Goal: Entertainment & Leisure: Consume media (video, audio)

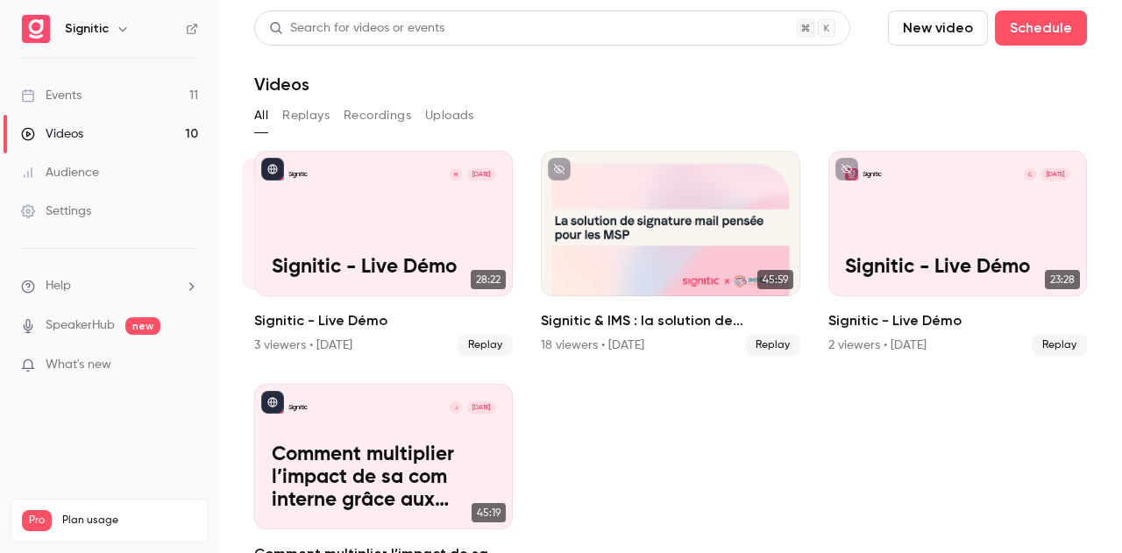
scroll to position [52, 0]
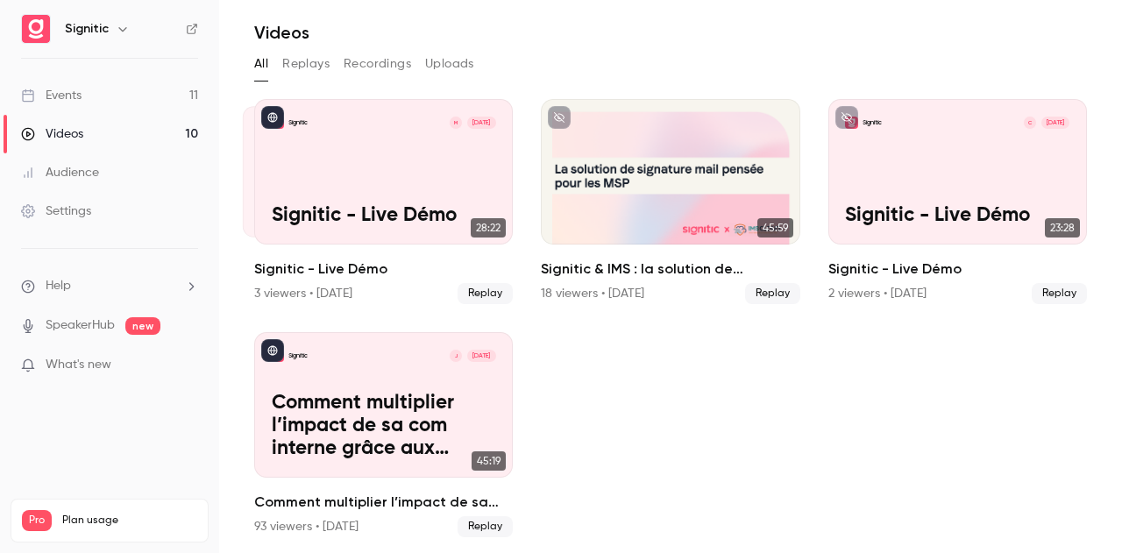
click at [309, 69] on button "Replays" at bounding box center [305, 64] width 47 height 28
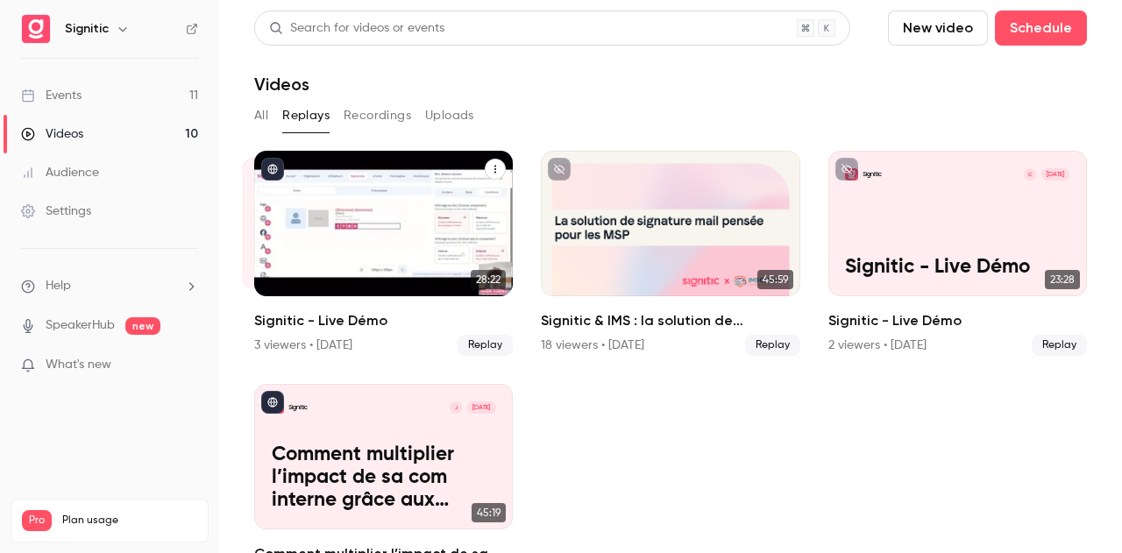
click at [428, 203] on div "Signitic M [DATE] Signitic - Live Démo" at bounding box center [383, 223] width 258 height 145
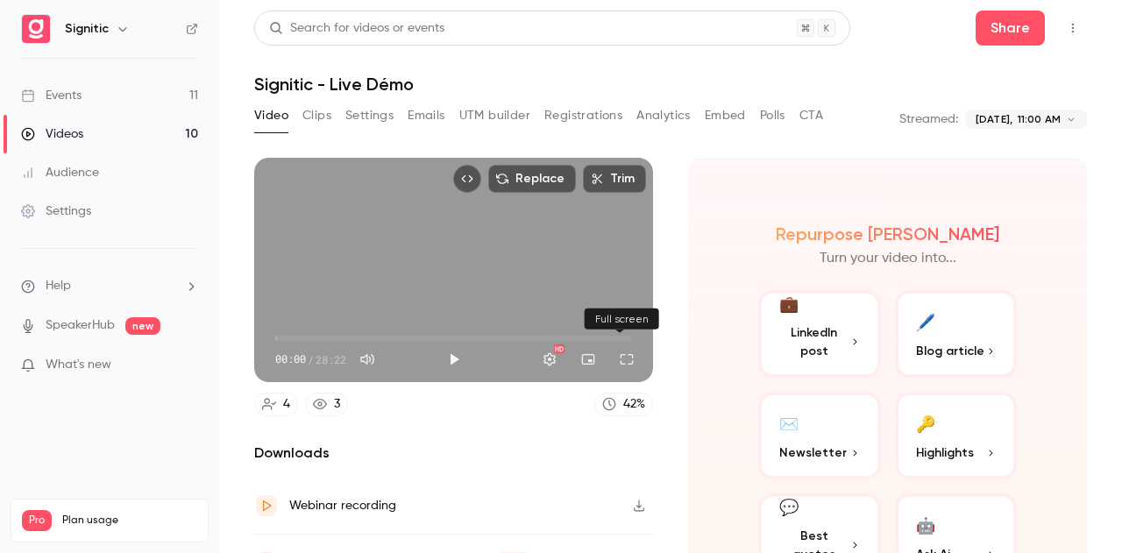
click at [615, 358] on button "Full screen" at bounding box center [626, 359] width 35 height 35
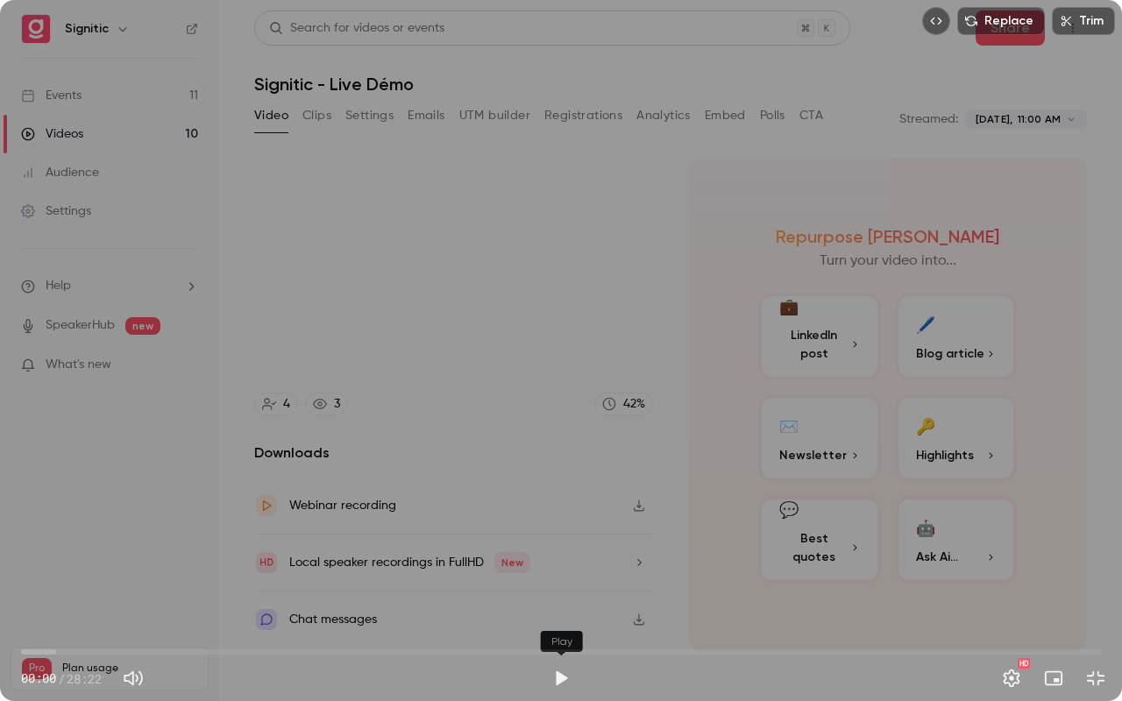
click at [562, 552] on button "Play" at bounding box center [560, 678] width 35 height 35
click at [63, 552] on span "01:06" at bounding box center [62, 651] width 5 height 5
click at [85, 552] on span "01:40" at bounding box center [560, 652] width 1079 height 28
click at [75, 552] on span "01:42" at bounding box center [560, 652] width 1079 height 28
click at [70, 552] on span "01:17" at bounding box center [69, 651] width 5 height 5
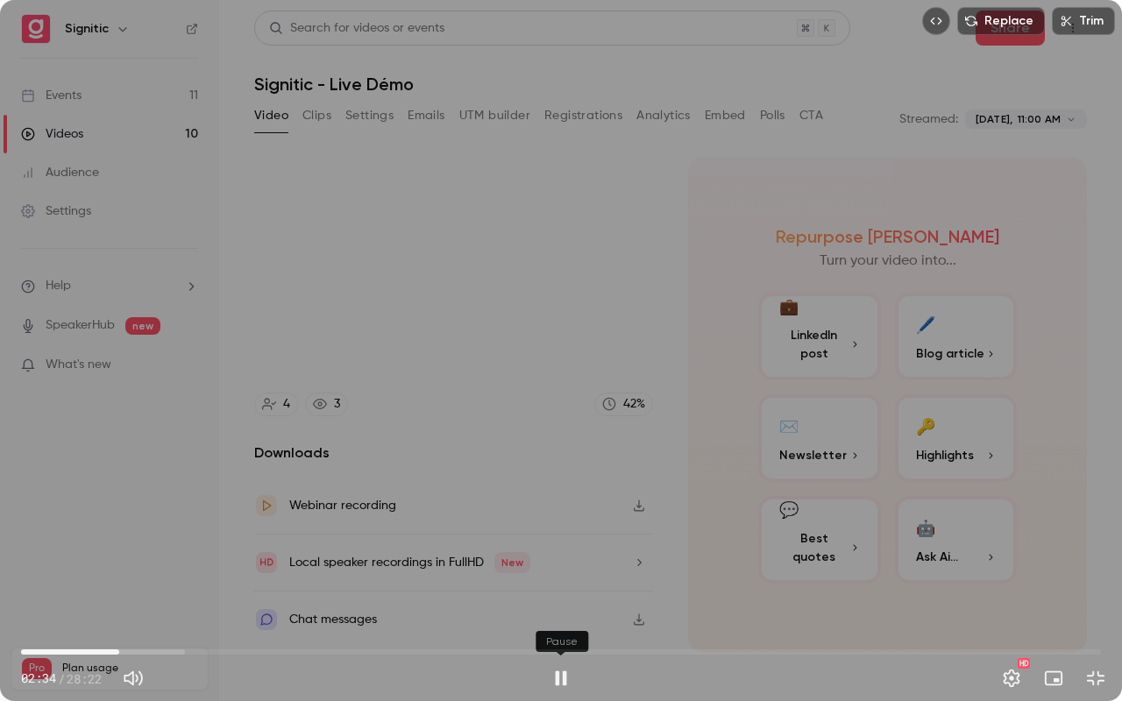
click at [552, 552] on button "Pause" at bounding box center [560, 678] width 35 height 35
type input "***"
click at [543, 552] on button "Play" at bounding box center [560, 678] width 35 height 35
click at [135, 552] on span "02:59" at bounding box center [560, 652] width 1079 height 28
click at [562, 552] on button "Pause" at bounding box center [560, 678] width 35 height 35
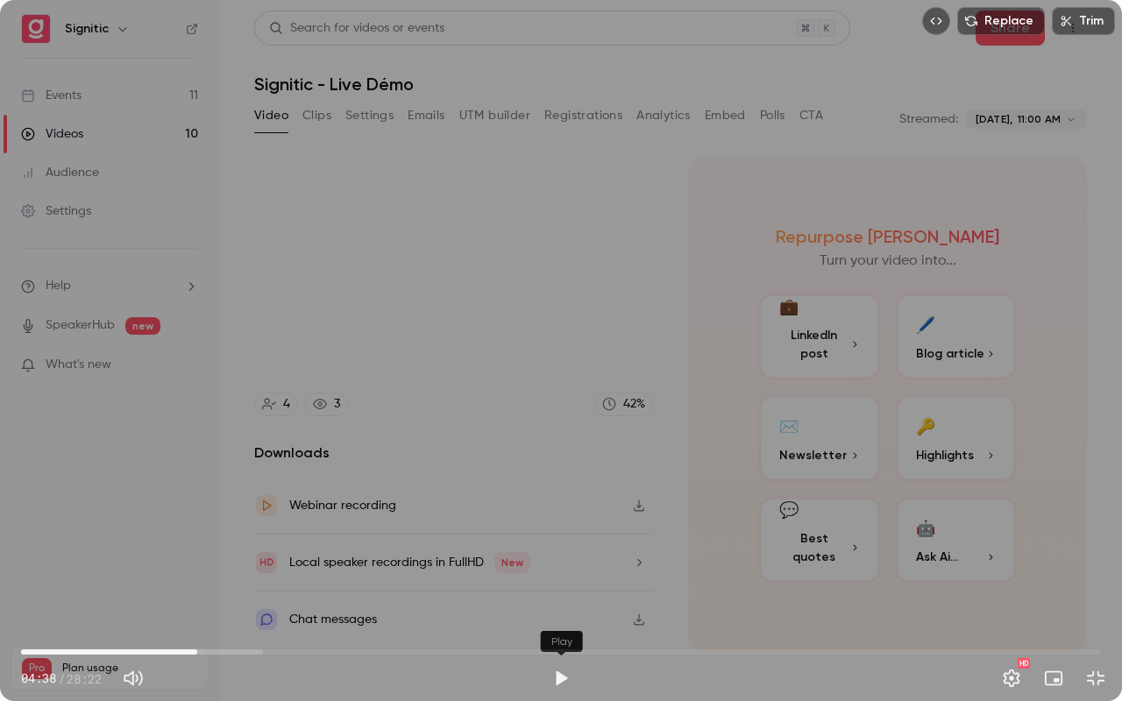
click at [543, 552] on button "Play" at bounding box center [560, 678] width 35 height 35
click at [543, 552] on button "Pause" at bounding box center [560, 678] width 35 height 35
click at [543, 552] on button "Play" at bounding box center [560, 678] width 35 height 35
click at [543, 552] on button "Pause" at bounding box center [560, 678] width 35 height 35
click at [543, 552] on button "Play" at bounding box center [560, 678] width 35 height 35
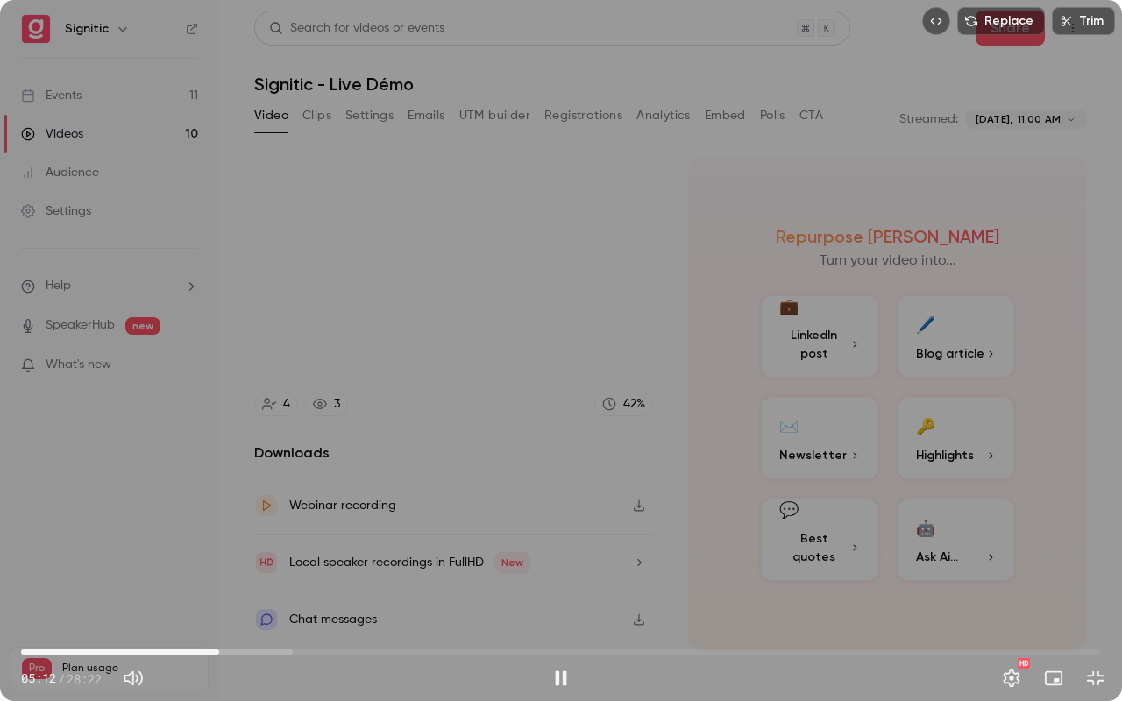
click at [219, 552] on span "05:12" at bounding box center [218, 651] width 5 height 5
click at [214, 552] on span "05:04" at bounding box center [213, 651] width 5 height 5
click at [564, 552] on button "Pause" at bounding box center [560, 678] width 35 height 35
click at [543, 552] on button "Play" at bounding box center [560, 678] width 35 height 35
click at [543, 552] on button "Pause" at bounding box center [560, 678] width 35 height 35
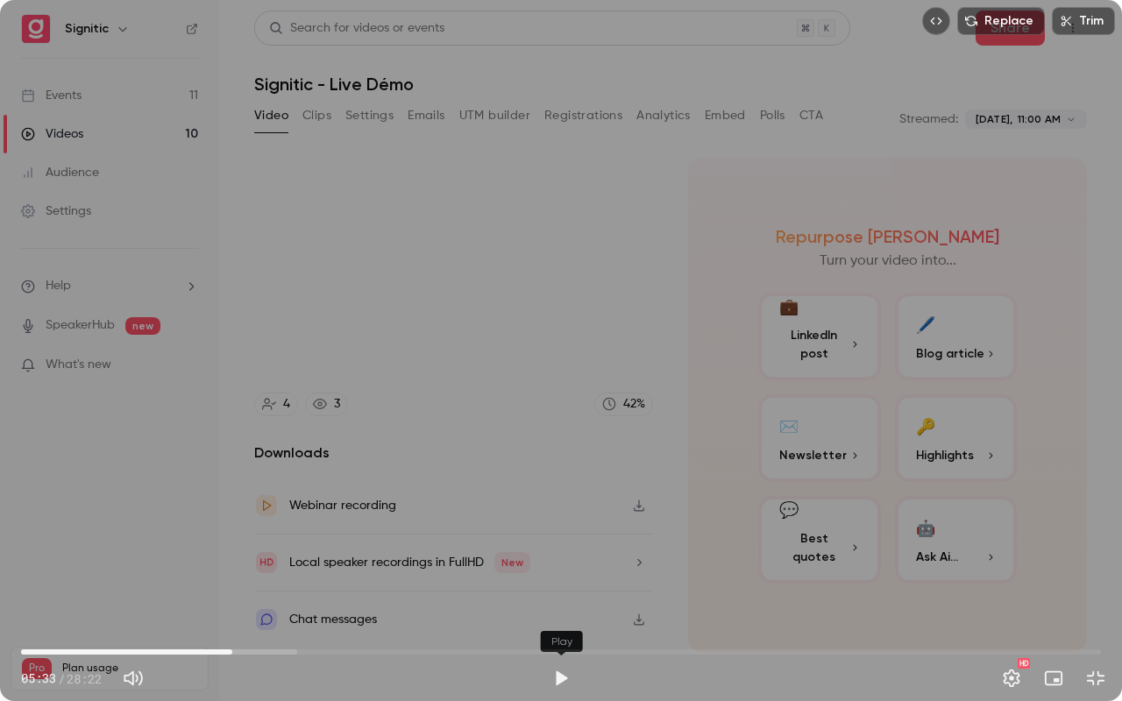
click at [543, 552] on button "Play" at bounding box center [560, 678] width 35 height 35
click at [543, 552] on button "Pause" at bounding box center [560, 678] width 35 height 35
click at [543, 552] on button "Play" at bounding box center [560, 678] width 35 height 35
click at [224, 552] on span "05:42" at bounding box center [560, 652] width 1079 height 28
click at [555, 552] on button "Pause" at bounding box center [560, 678] width 35 height 35
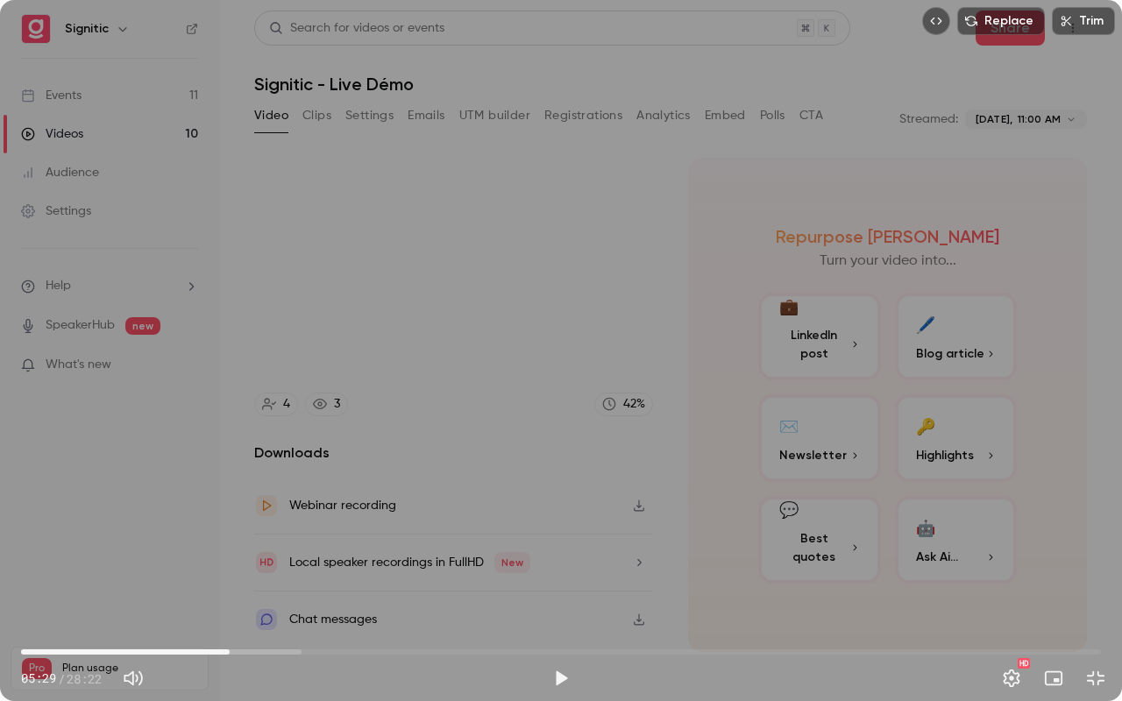
click at [230, 552] on span "05:29" at bounding box center [229, 651] width 5 height 5
click at [551, 552] on button "Play" at bounding box center [560, 678] width 35 height 35
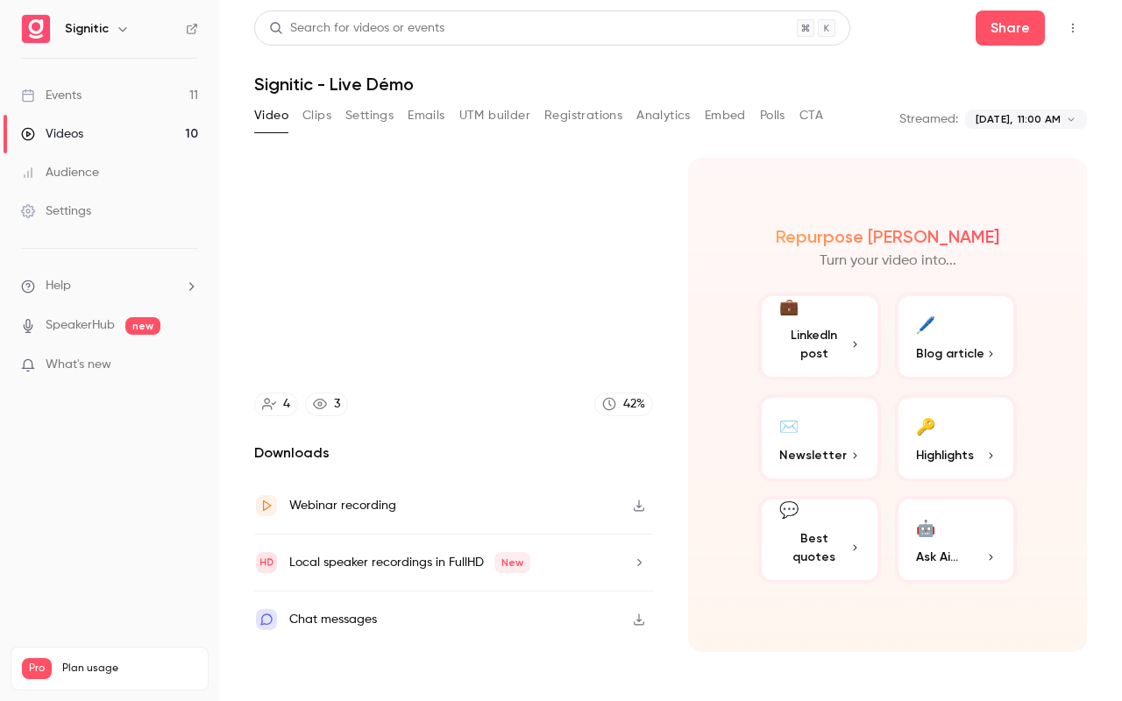
click at [543, 552] on button "Pause" at bounding box center [560, 678] width 35 height 35
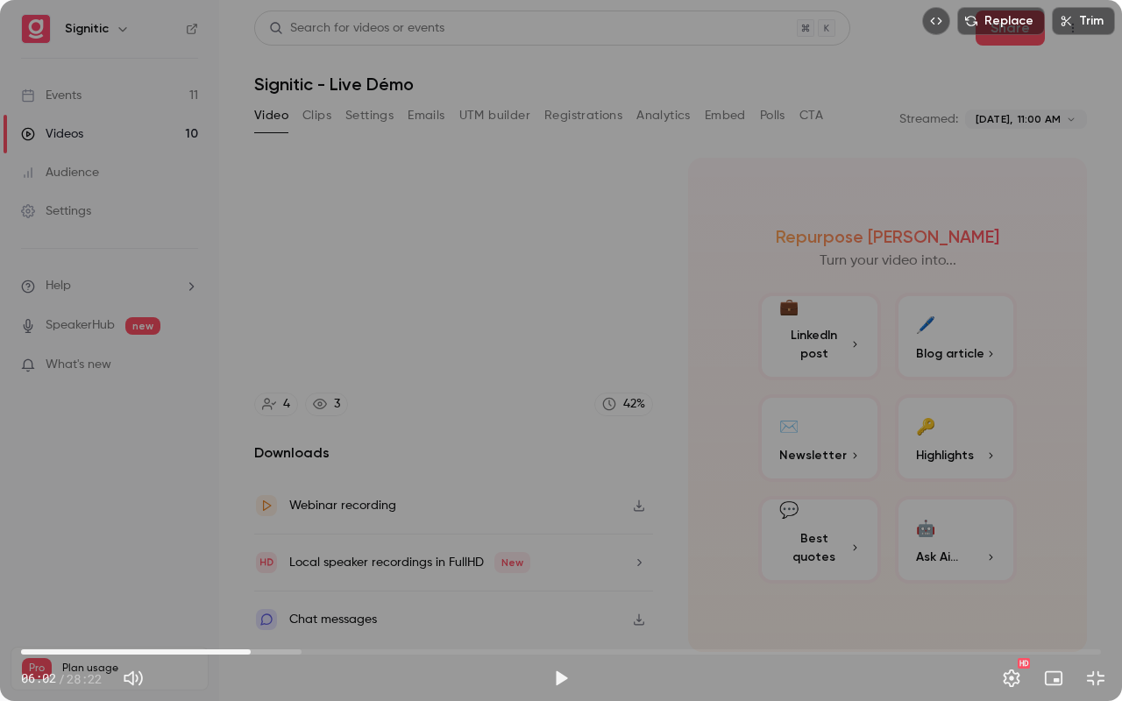
click at [543, 552] on button "Play" at bounding box center [560, 678] width 35 height 35
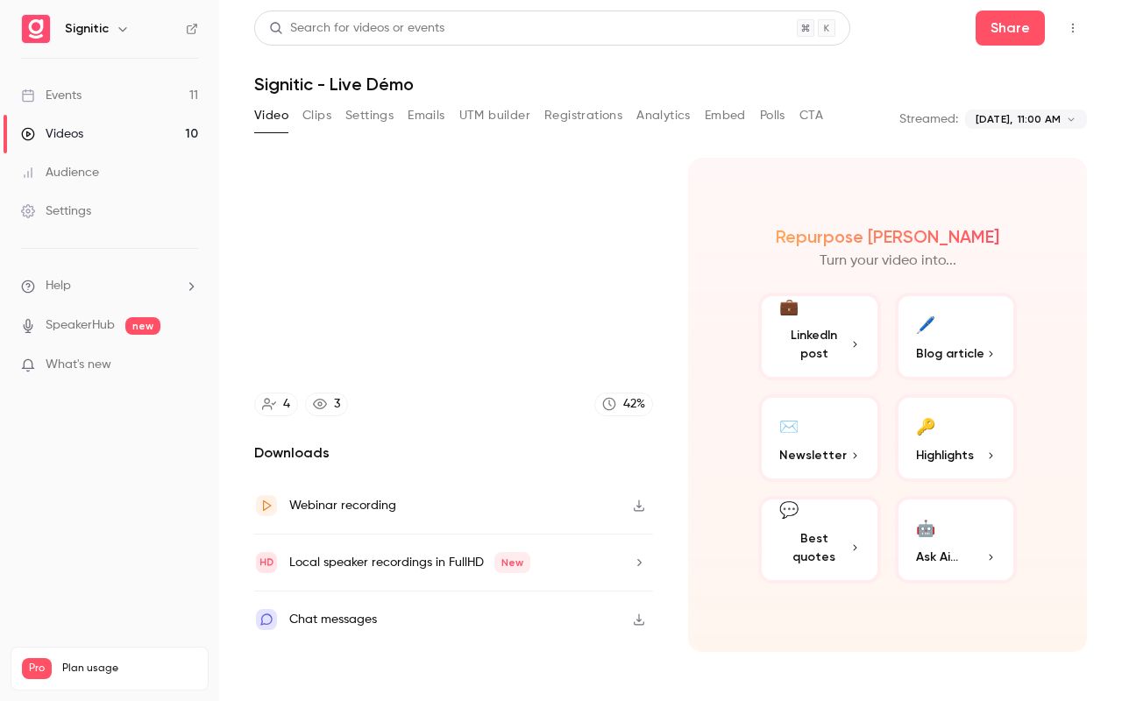
click at [543, 552] on button "Pause" at bounding box center [560, 678] width 35 height 35
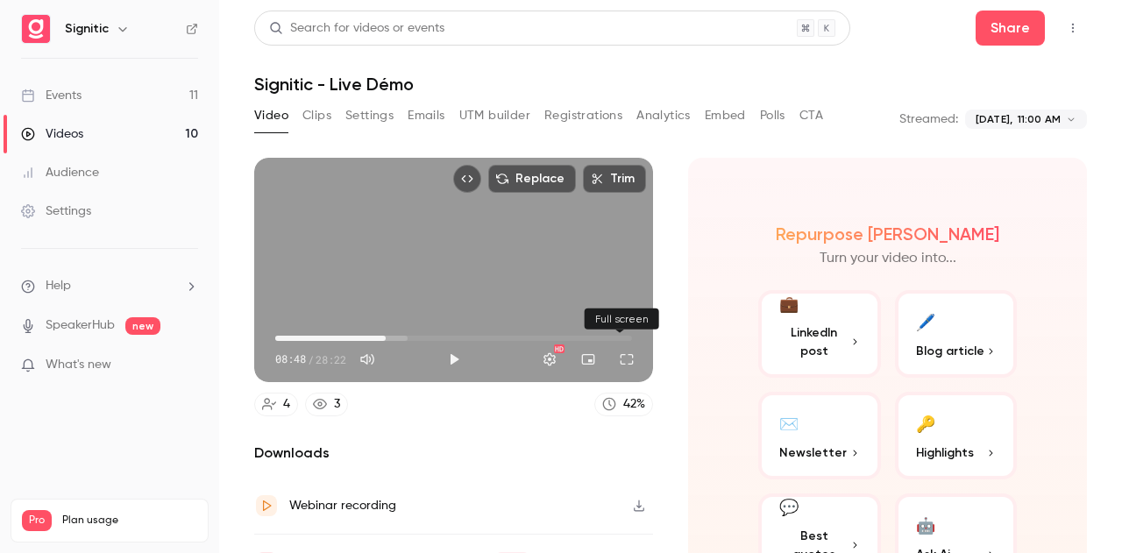
click at [623, 350] on button "Full screen" at bounding box center [626, 359] width 35 height 35
type input "*****"
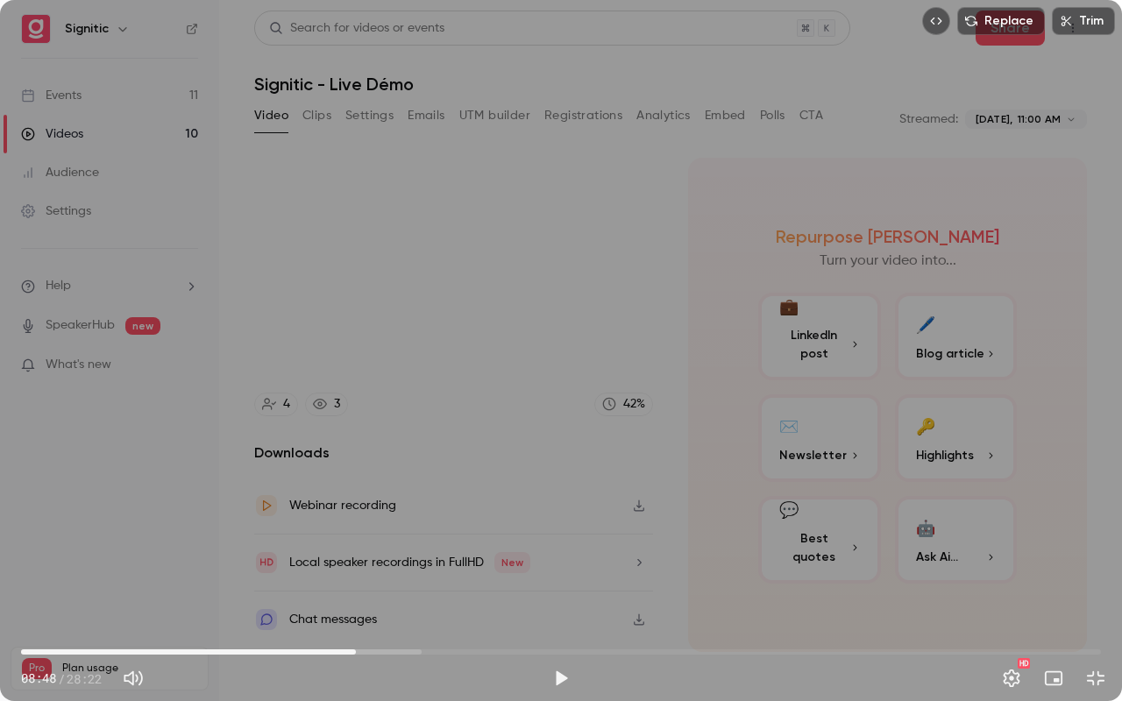
click at [1078, 552] on button "Exit full screen" at bounding box center [1095, 678] width 35 height 35
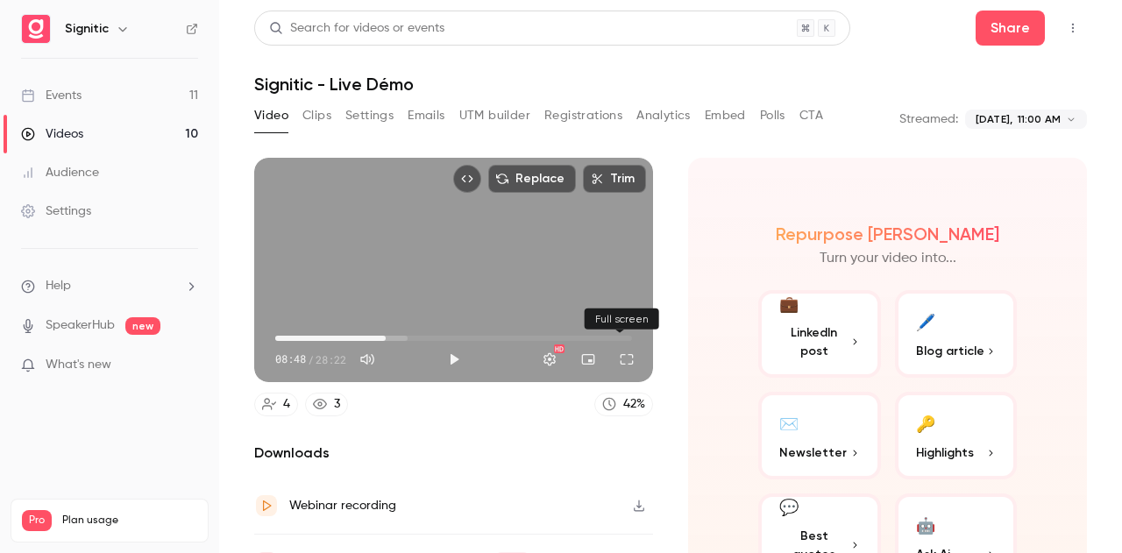
click at [623, 350] on button "Full screen" at bounding box center [626, 359] width 35 height 35
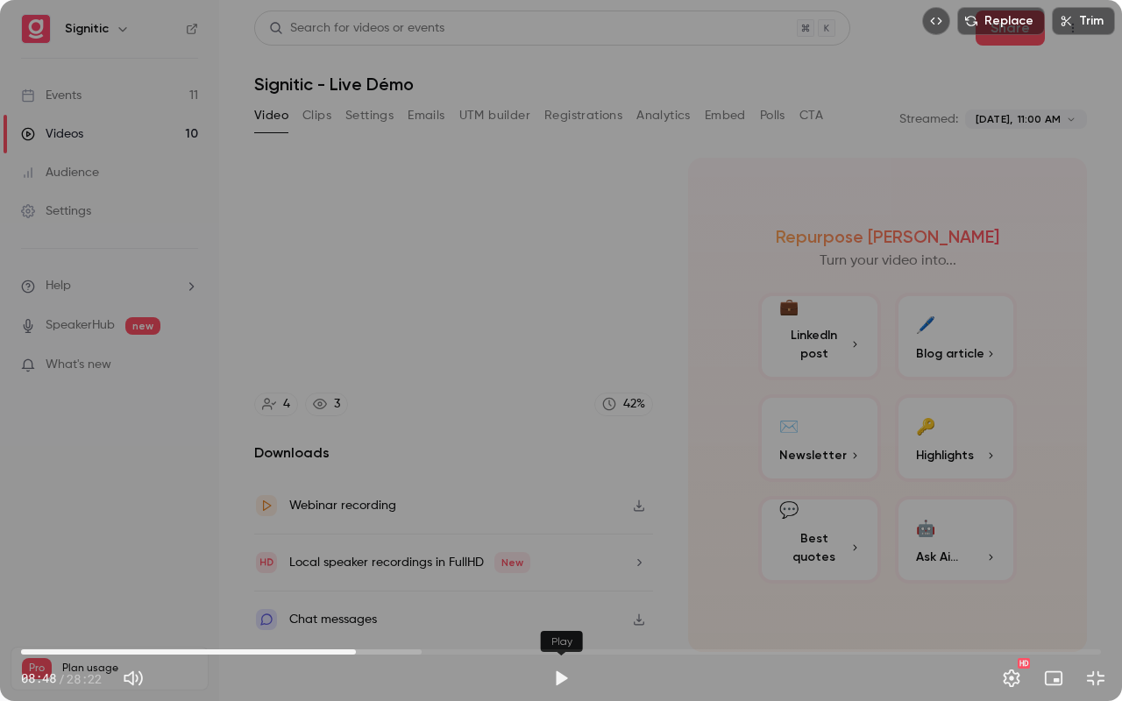
click at [563, 552] on button "Play" at bounding box center [560, 678] width 35 height 35
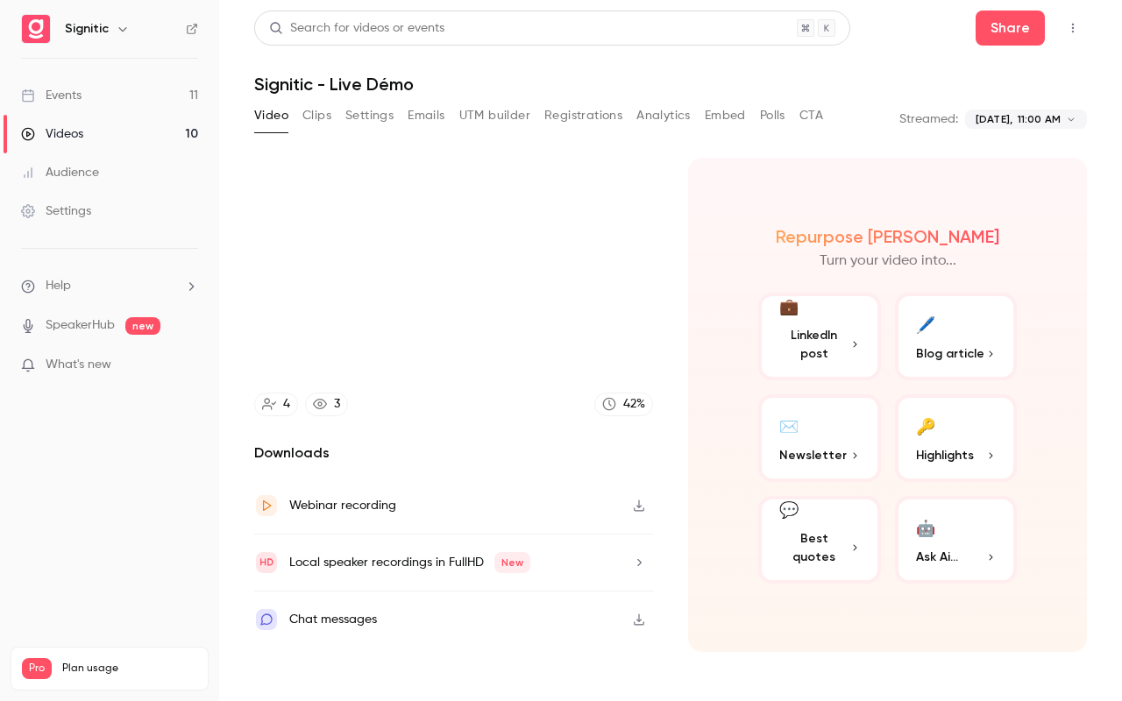
click at [543, 552] on button "Pause" at bounding box center [560, 678] width 35 height 35
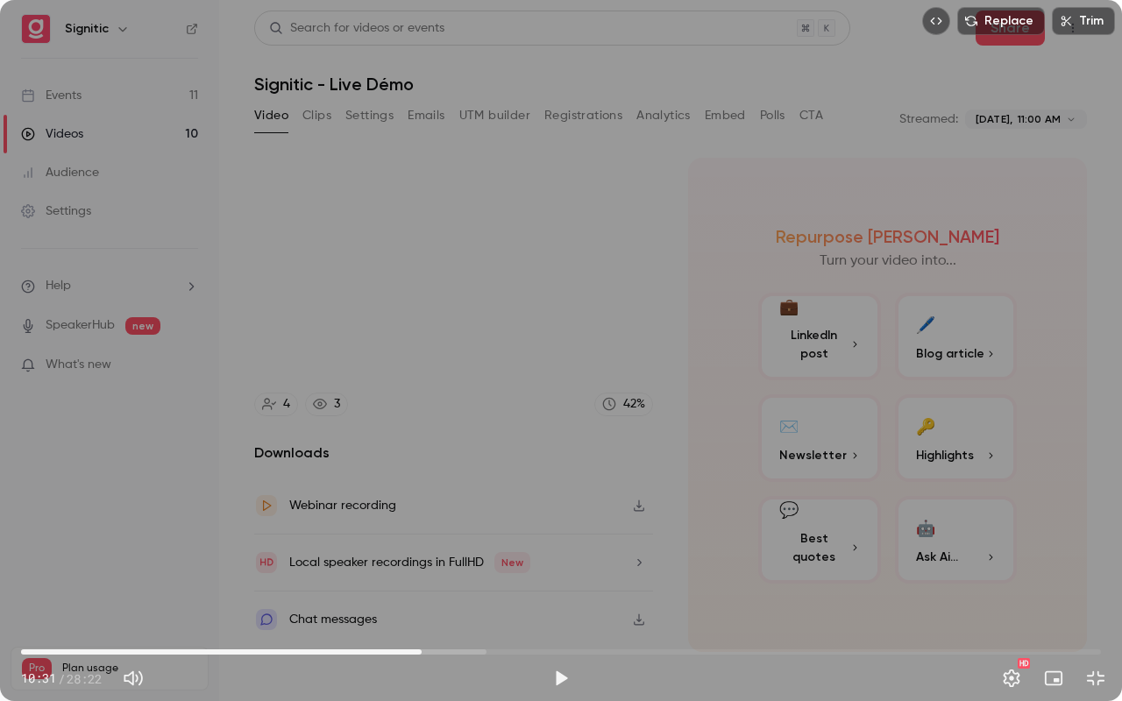
click at [543, 552] on button "Play" at bounding box center [560, 678] width 35 height 35
type input "*****"
click at [516, 305] on div "Replace Trim 15:21 15:21 / 28:22 HD" at bounding box center [561, 350] width 1122 height 701
click at [1090, 552] on button "Exit full screen" at bounding box center [1095, 678] width 35 height 35
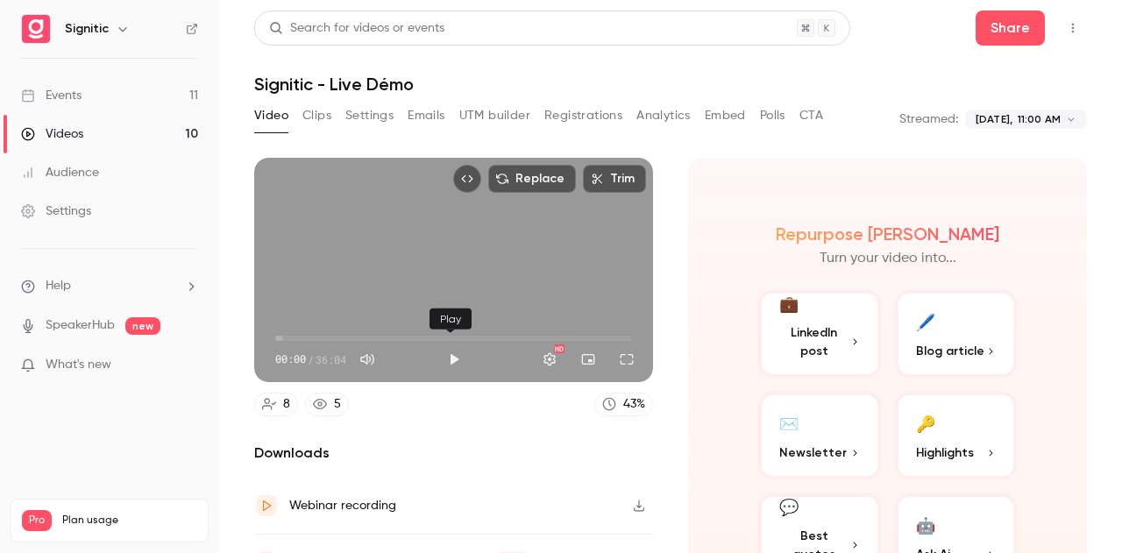
click at [440, 352] on button "Play" at bounding box center [453, 359] width 35 height 35
type input "***"
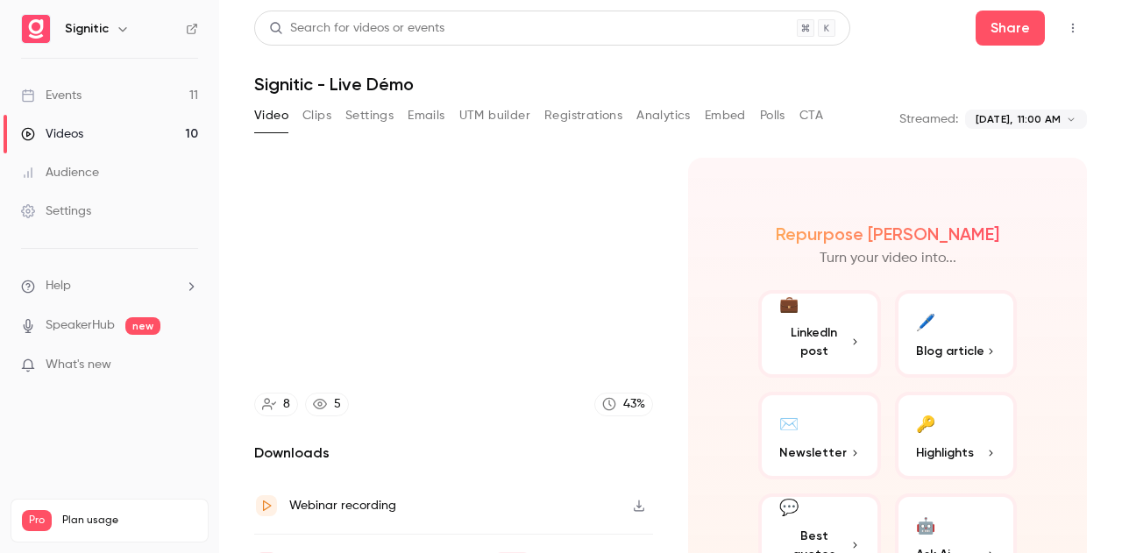
click at [436, 342] on button "Pause" at bounding box center [453, 359] width 35 height 35
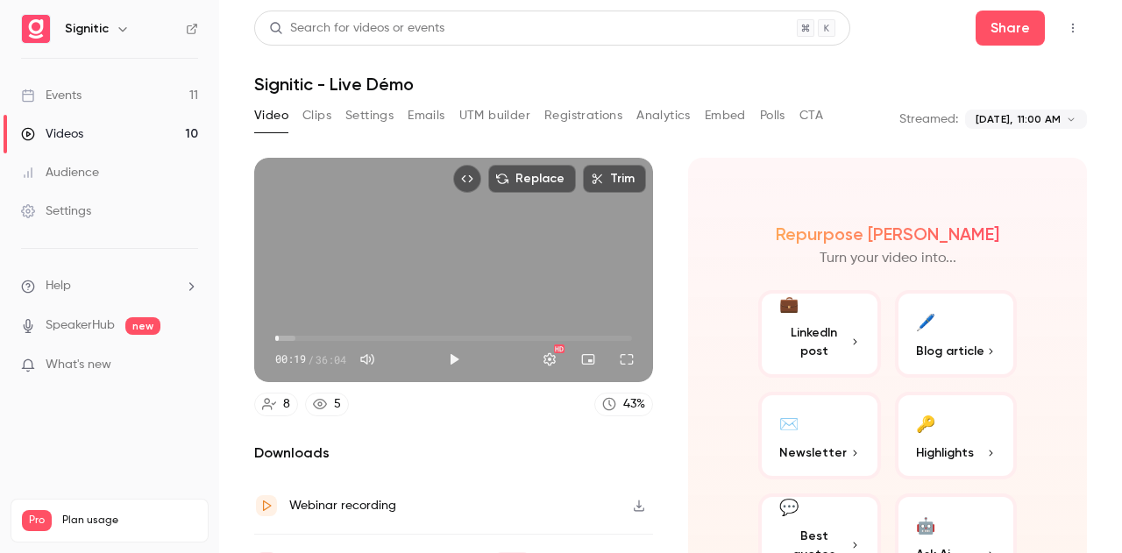
click at [436, 342] on button "Play" at bounding box center [453, 359] width 35 height 35
type input "****"
click at [368, 353] on button "Mute" at bounding box center [367, 359] width 35 height 35
type input "*"
type input "****"
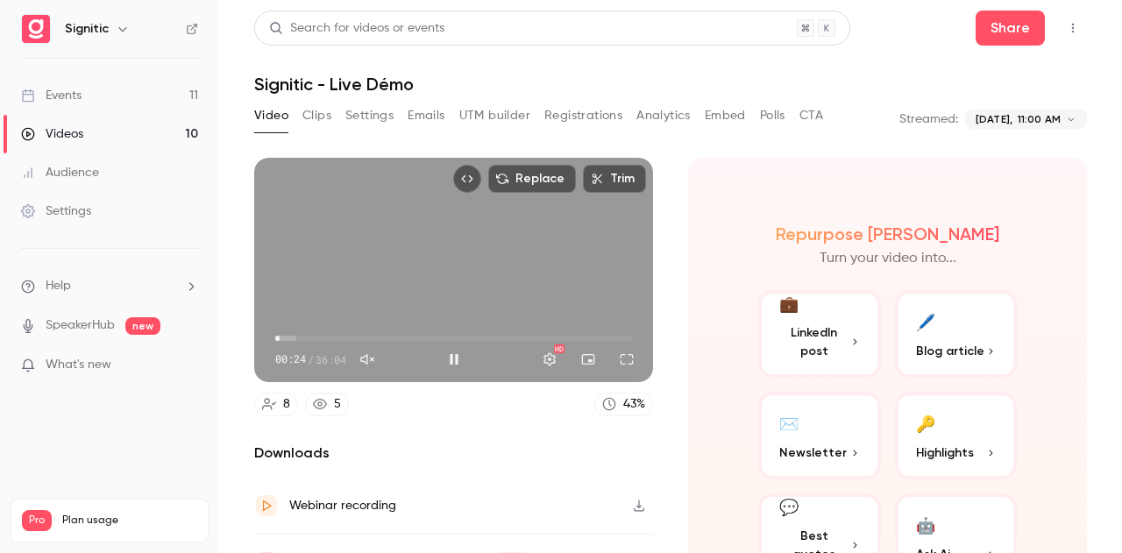
click at [368, 353] on button "Unmute" at bounding box center [367, 359] width 35 height 35
type input "***"
click at [626, 350] on button "Full screen" at bounding box center [626, 359] width 35 height 35
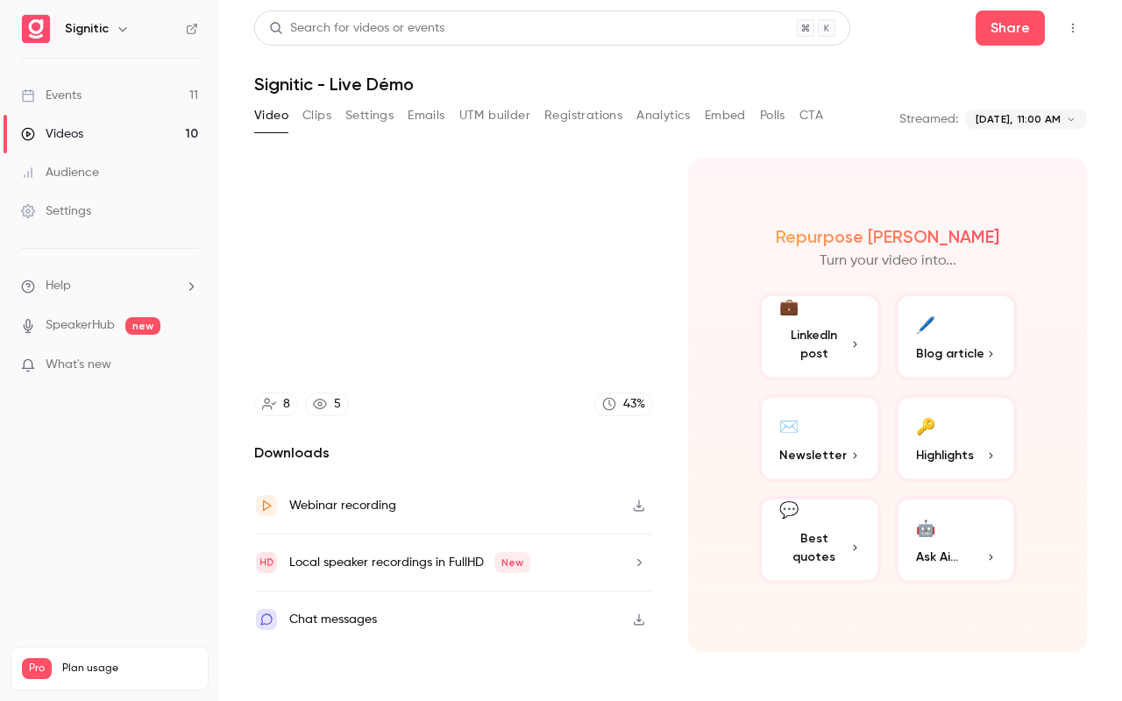
type input "*****"
click at [1078, 552] on button "Exit full screen" at bounding box center [1095, 678] width 35 height 35
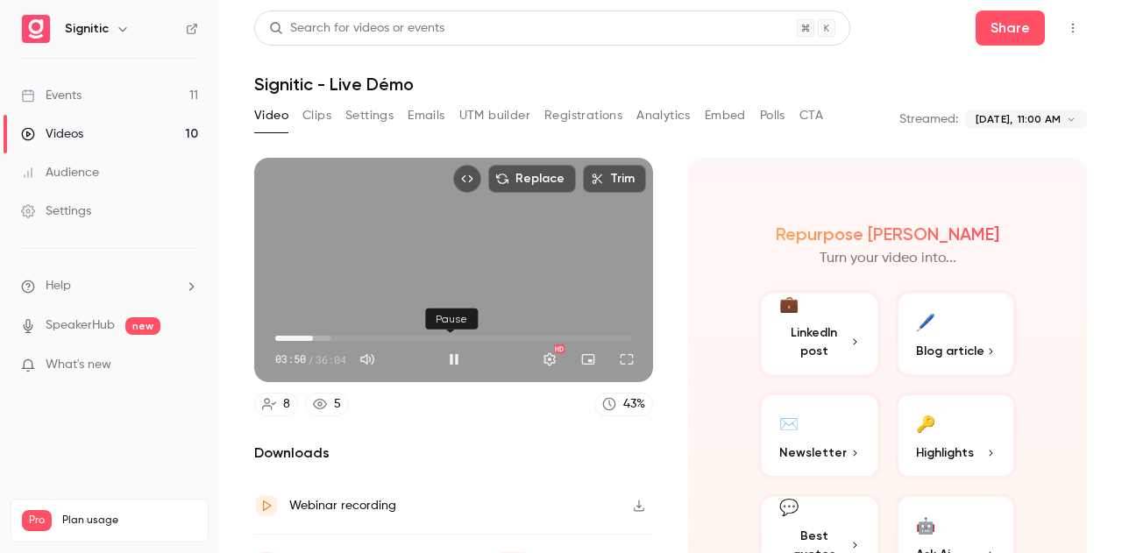
click at [444, 353] on button "Pause" at bounding box center [453, 359] width 35 height 35
click at [436, 342] on button "Play" at bounding box center [453, 359] width 35 height 35
click at [622, 351] on button "Full screen" at bounding box center [626, 359] width 35 height 35
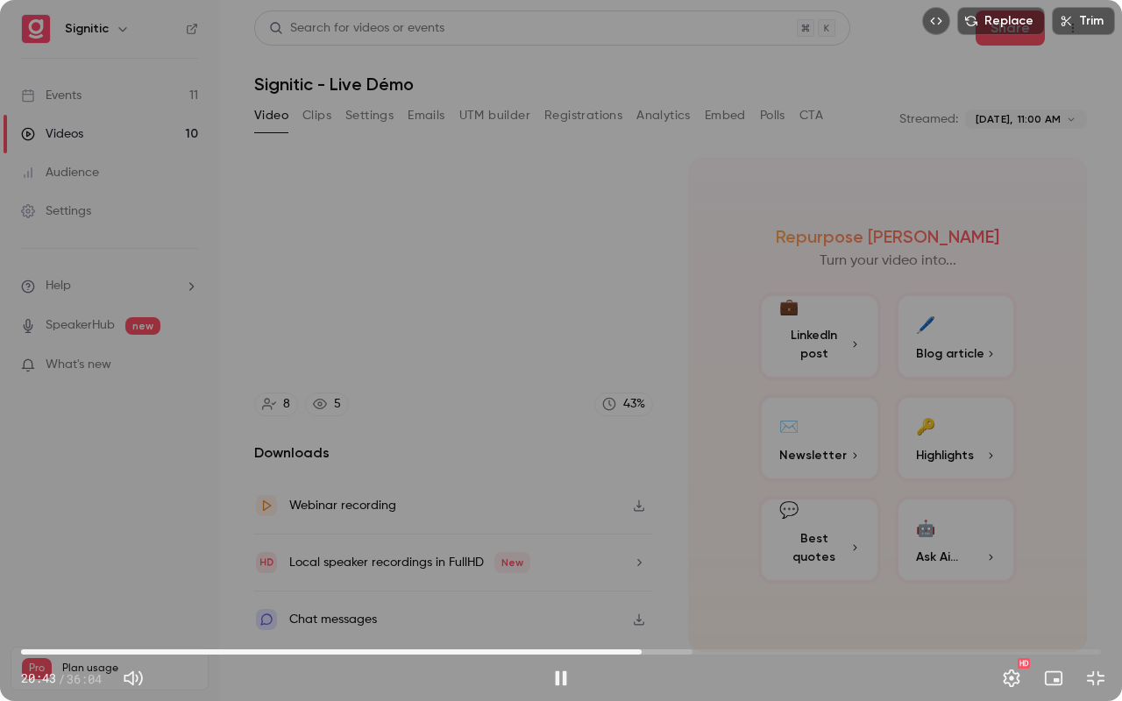
click at [414, 480] on div "Replace Trim 20:43 20:43 / 36:04 HD" at bounding box center [561, 350] width 1122 height 701
type input "******"
click at [1090, 552] on button "Exit full screen" at bounding box center [1095, 678] width 35 height 35
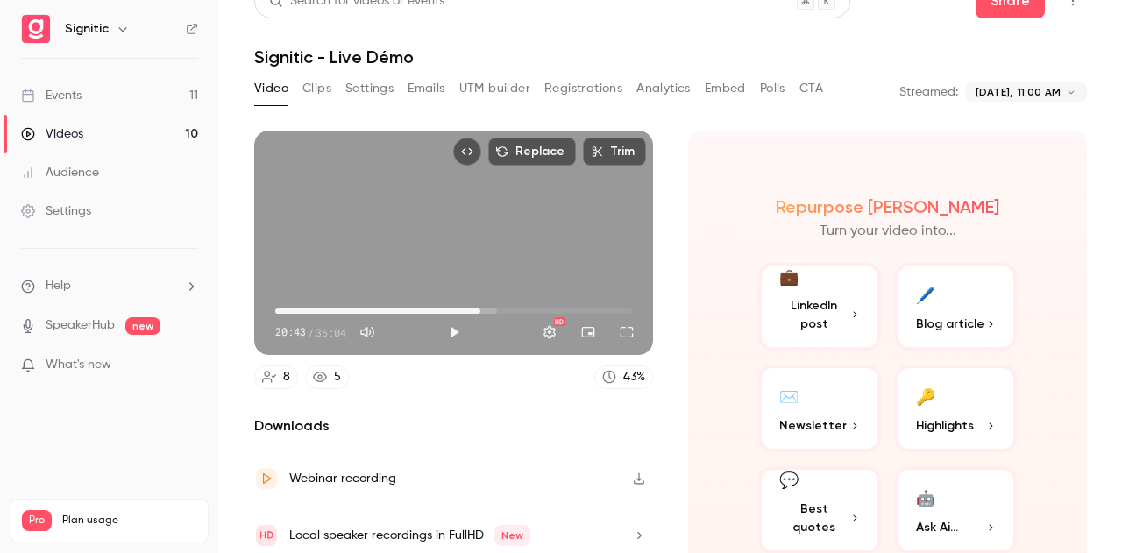
scroll to position [24, 0]
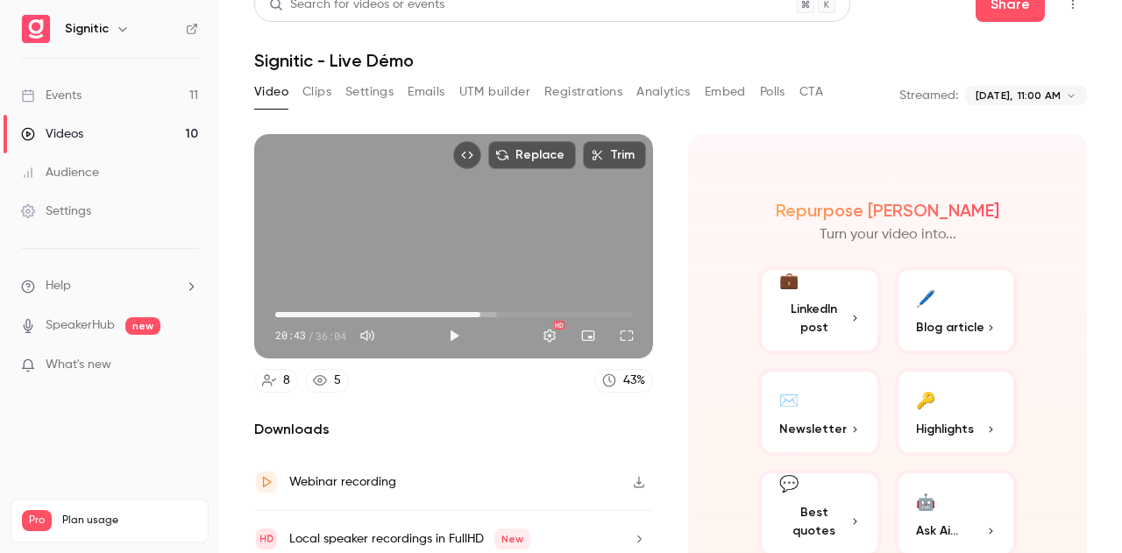
click at [608, 81] on button "Registrations" at bounding box center [583, 92] width 78 height 28
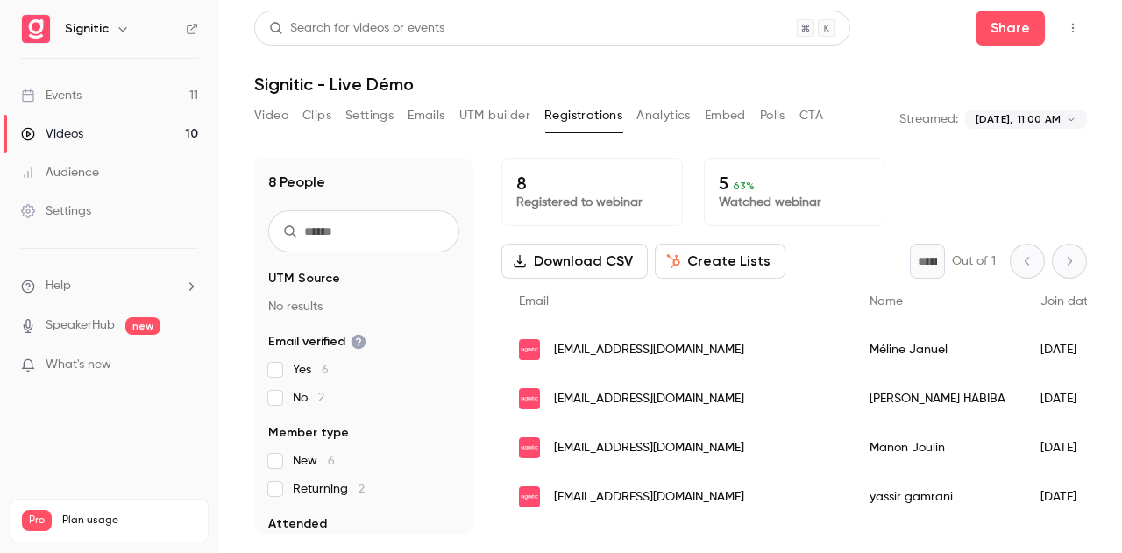
click at [419, 113] on button "Emails" at bounding box center [425, 116] width 37 height 28
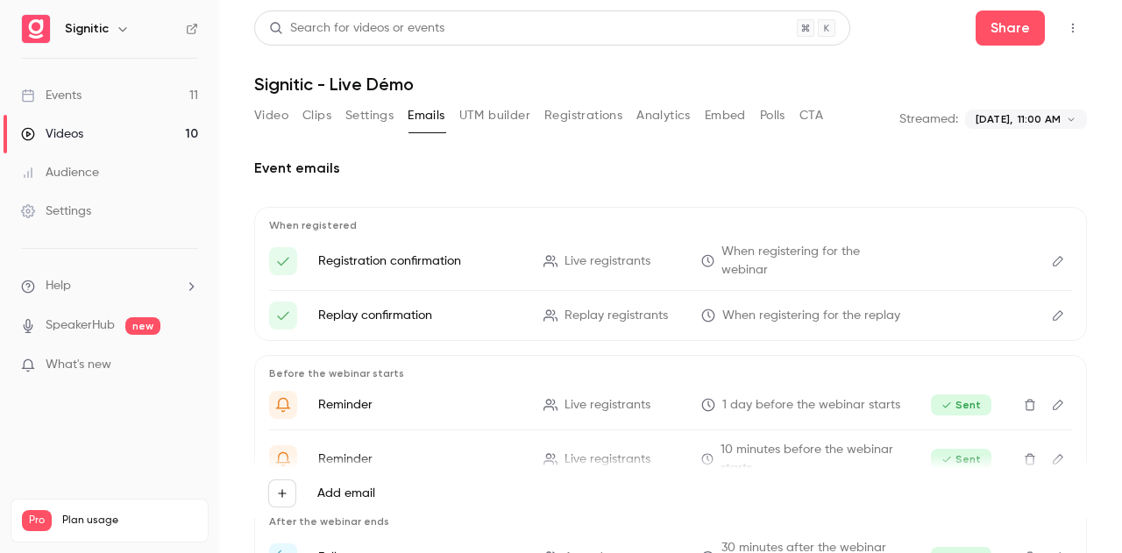
click at [315, 111] on button "Clips" at bounding box center [316, 116] width 29 height 28
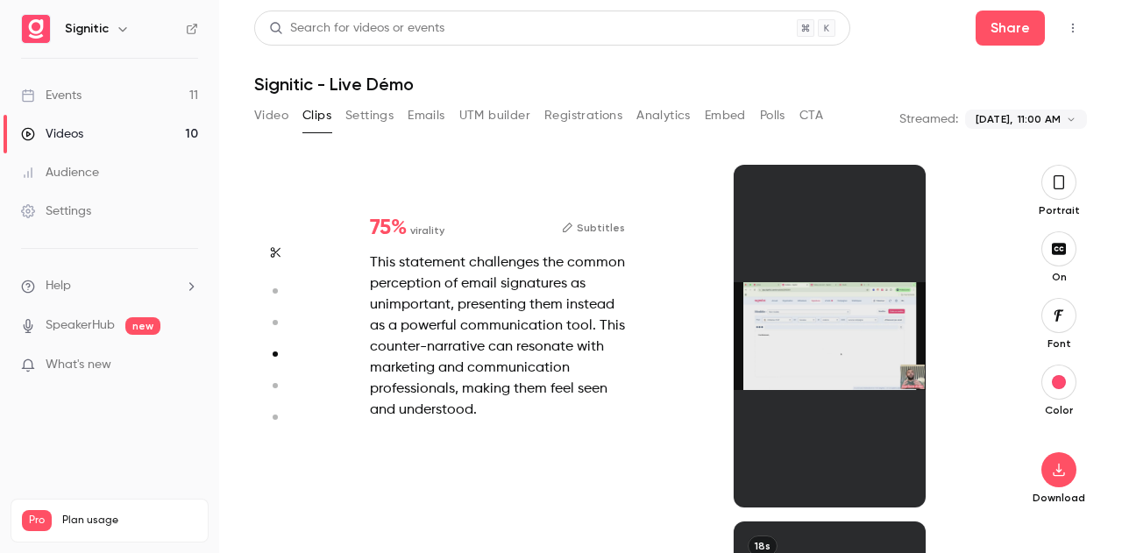
scroll to position [1071, 0]
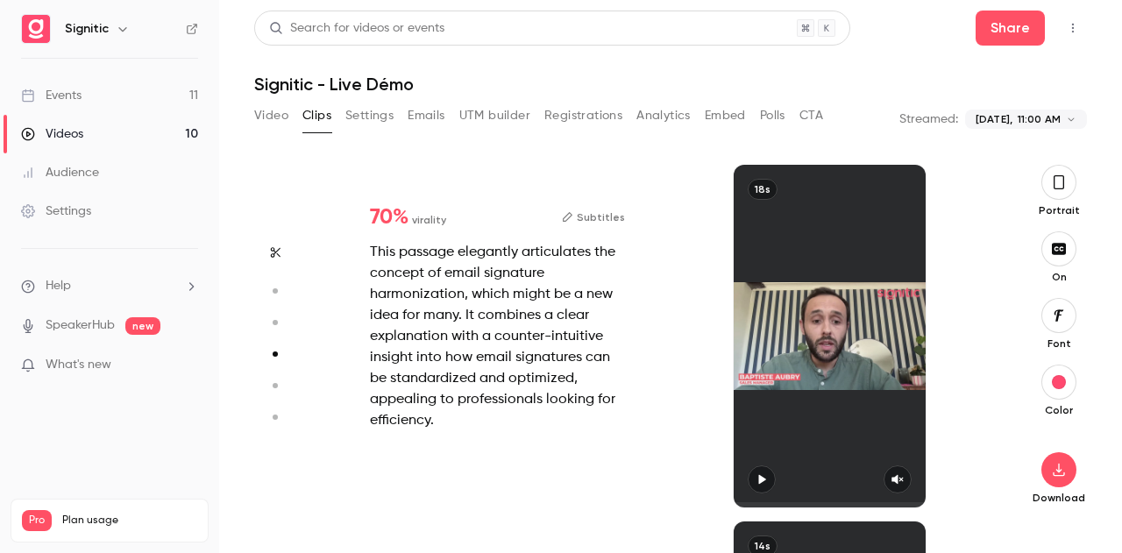
type input "*"
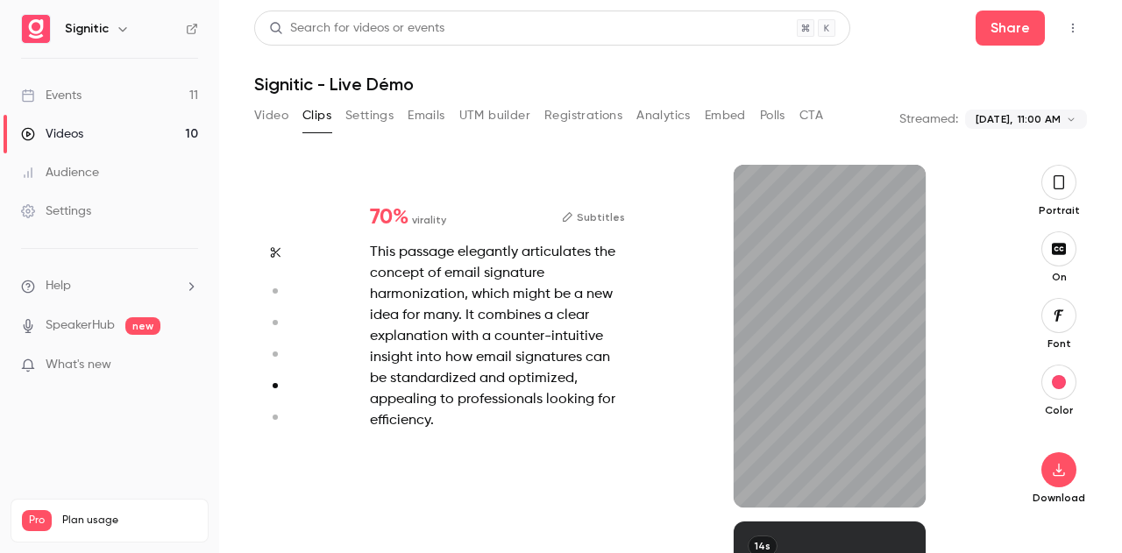
scroll to position [1427, 0]
type input "*"
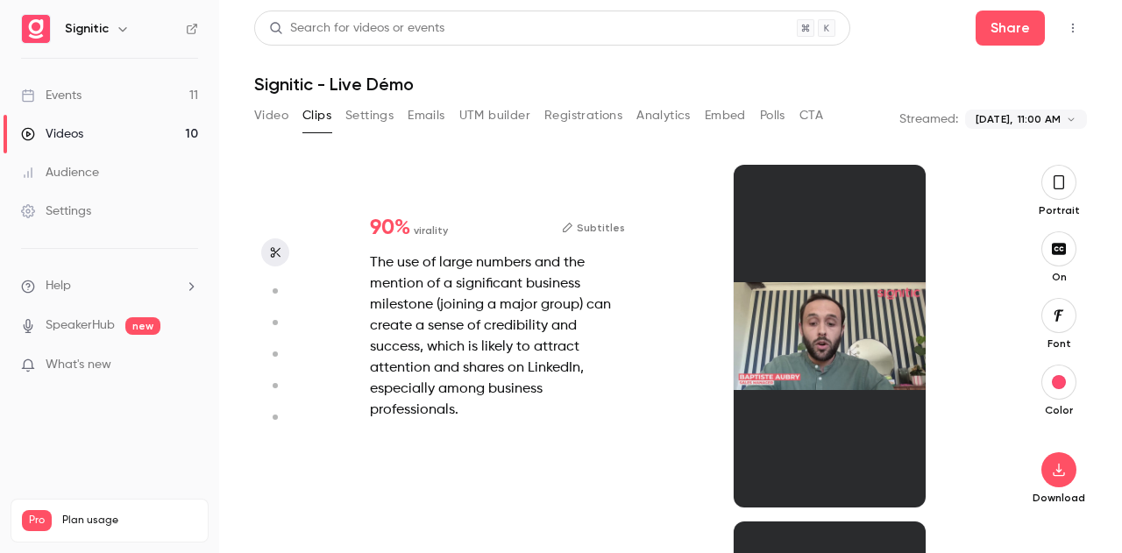
scroll to position [0, 0]
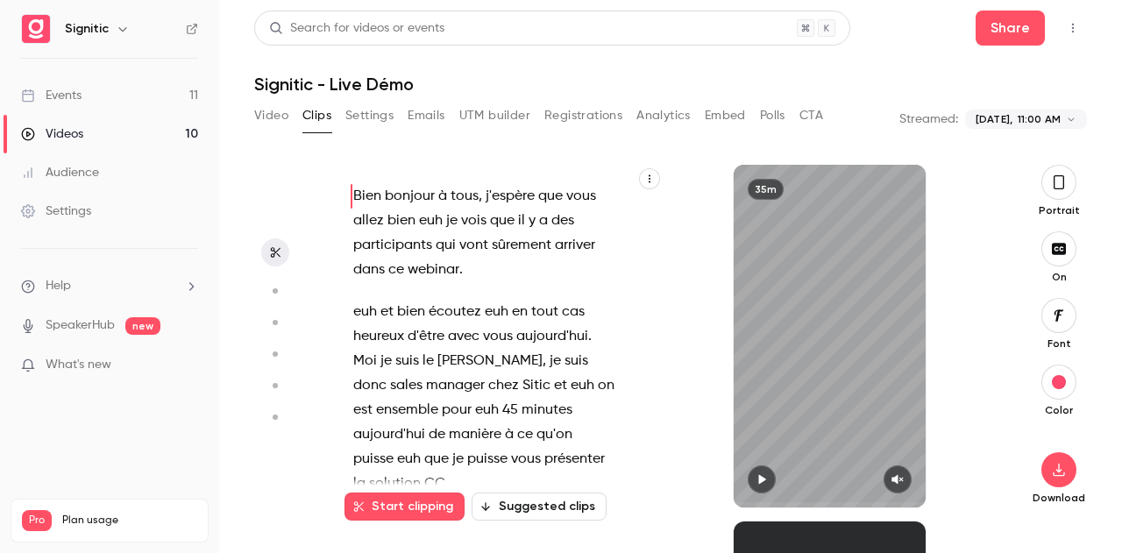
click at [270, 115] on button "Video" at bounding box center [271, 116] width 34 height 28
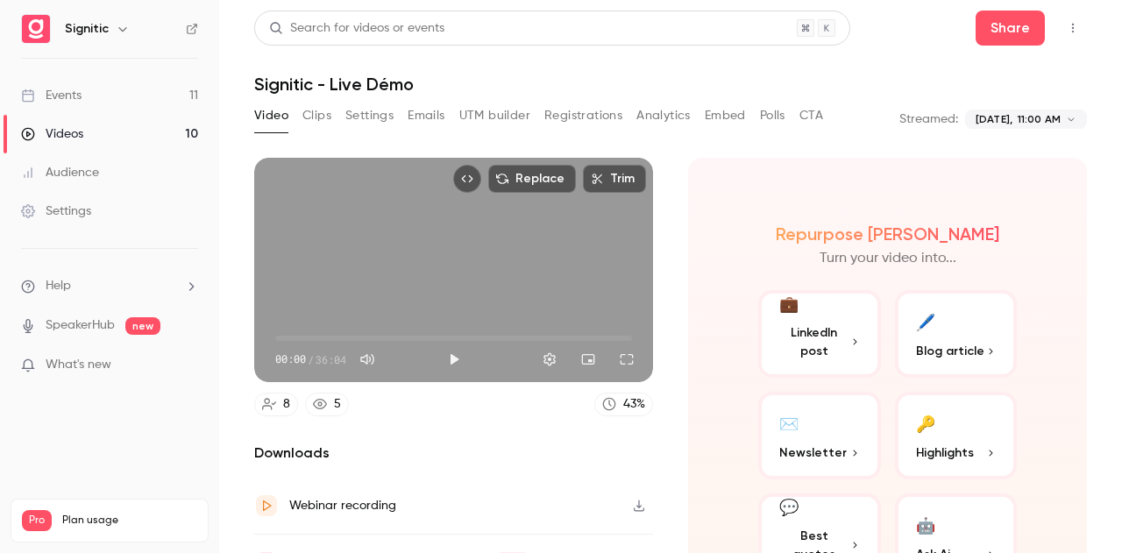
scroll to position [89, 0]
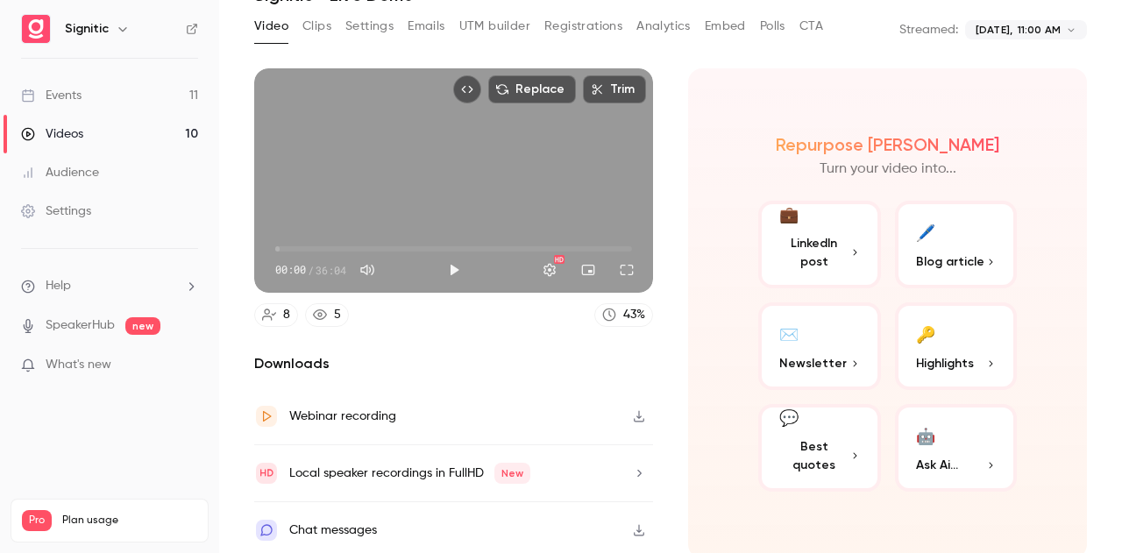
click at [632, 470] on icon "button" at bounding box center [639, 473] width 14 height 12
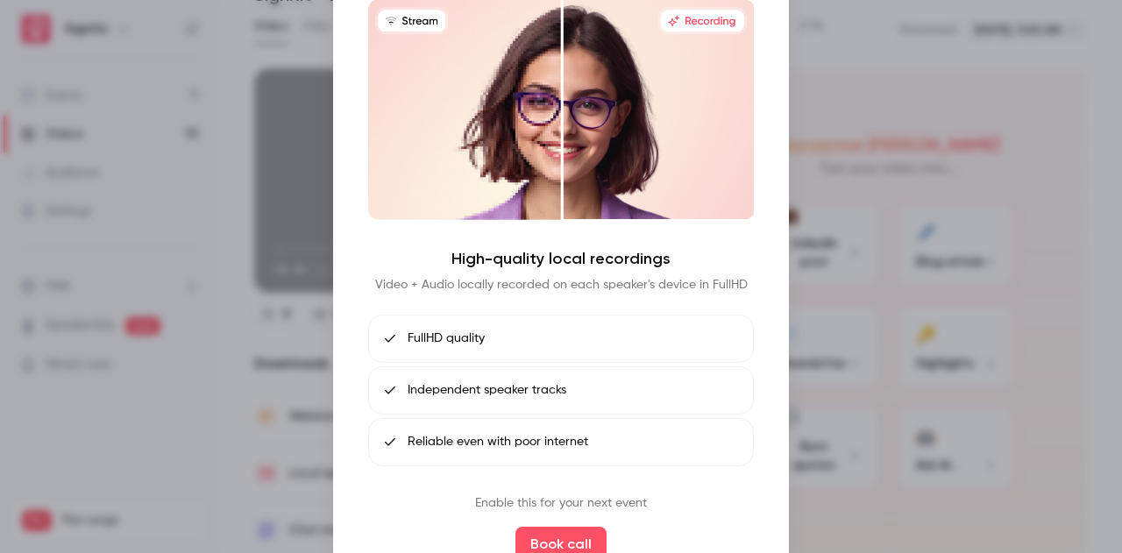
click at [824, 300] on div at bounding box center [561, 276] width 1122 height 553
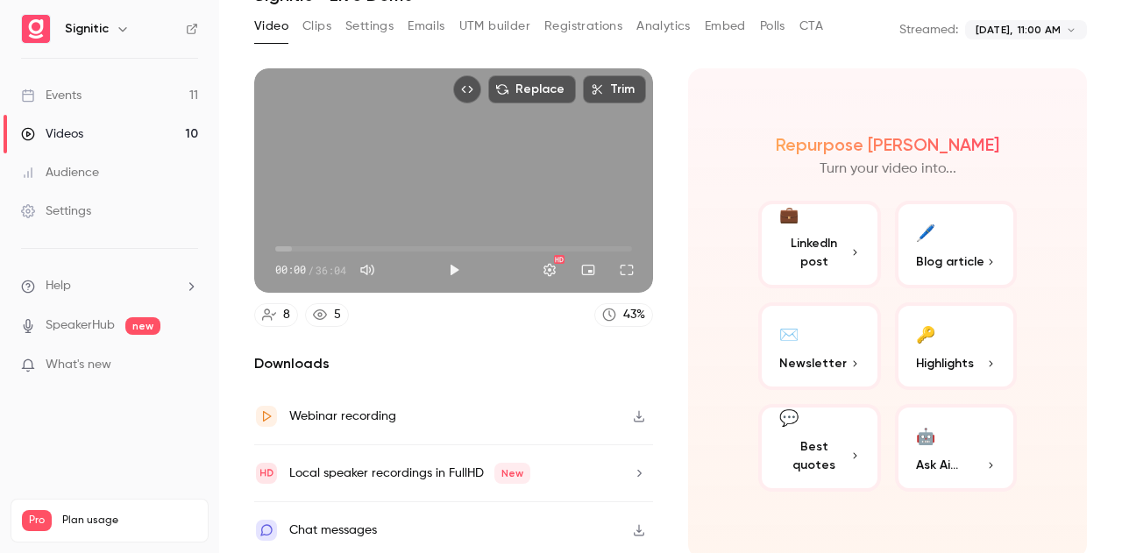
scroll to position [0, 0]
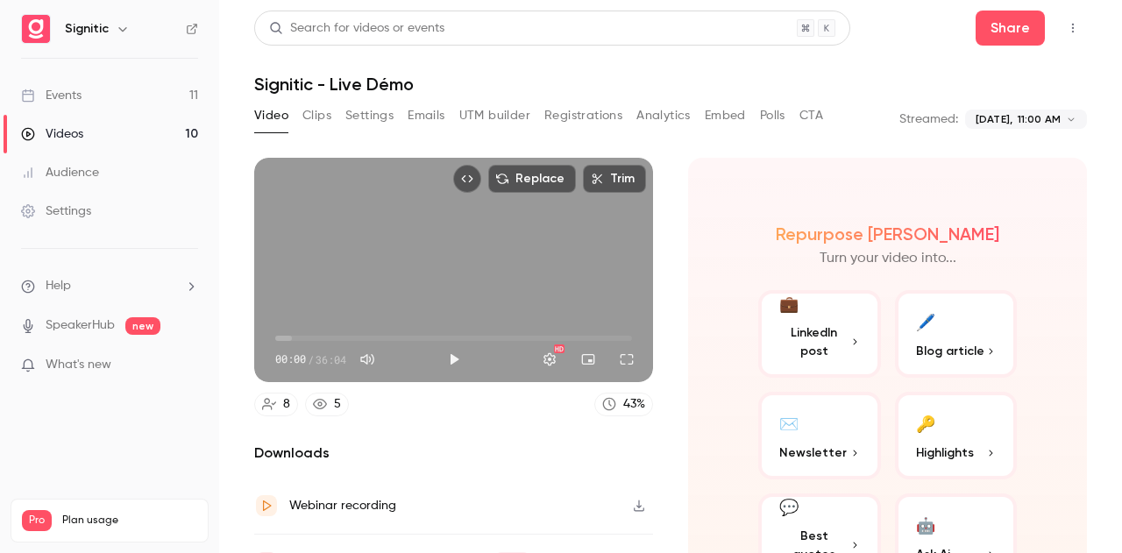
click at [308, 115] on button "Clips" at bounding box center [316, 116] width 29 height 28
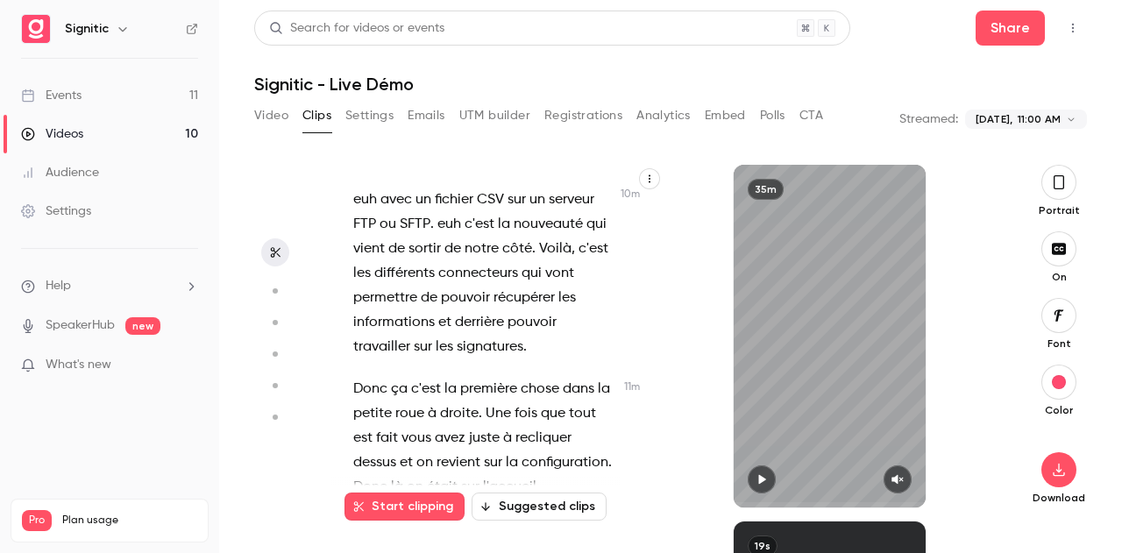
scroll to position [8684, 0]
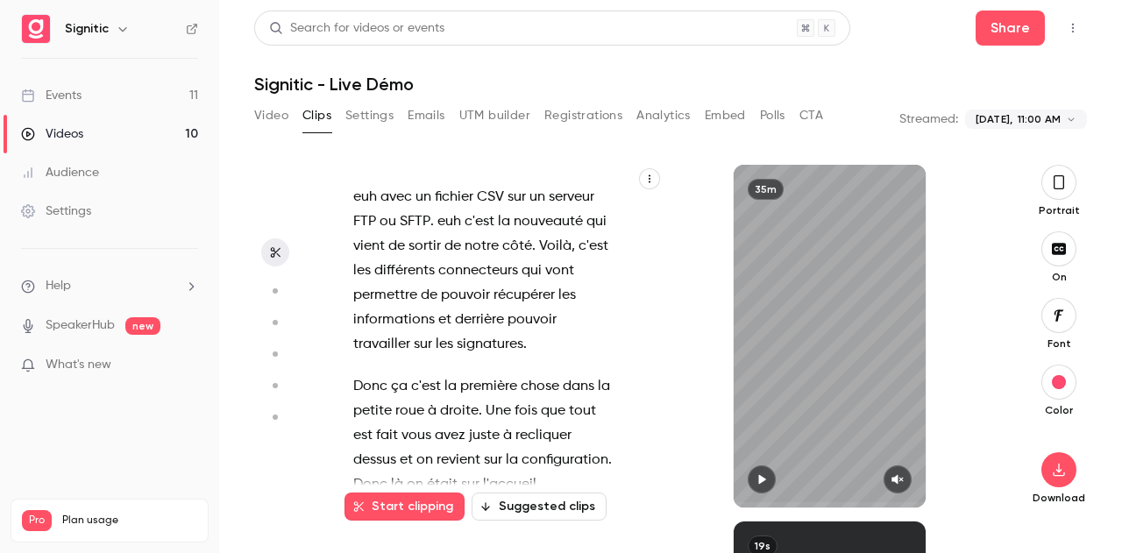
click at [425, 516] on button "Start clipping" at bounding box center [404, 506] width 120 height 28
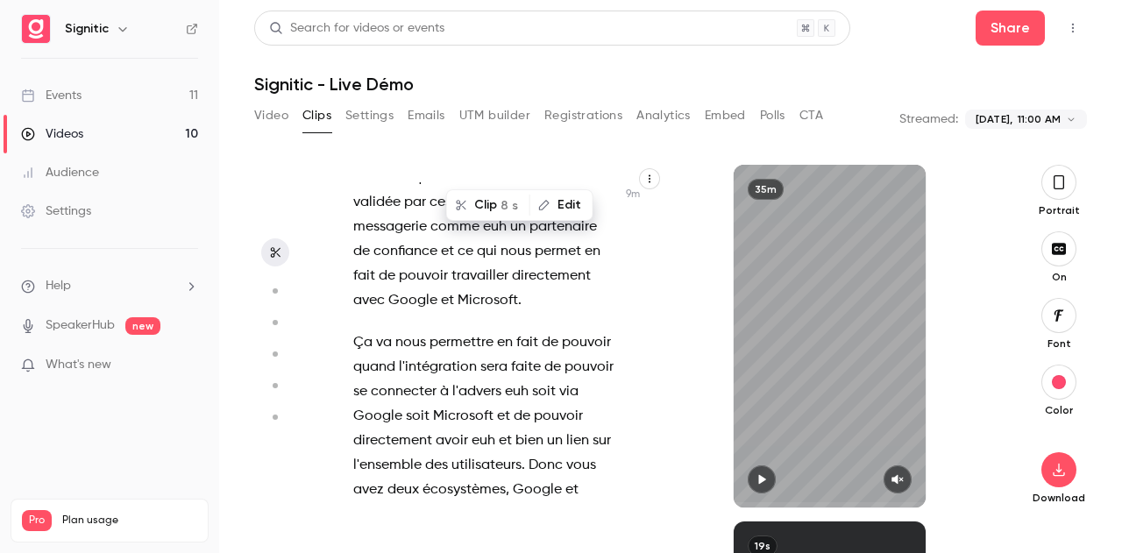
scroll to position [7473, 0]
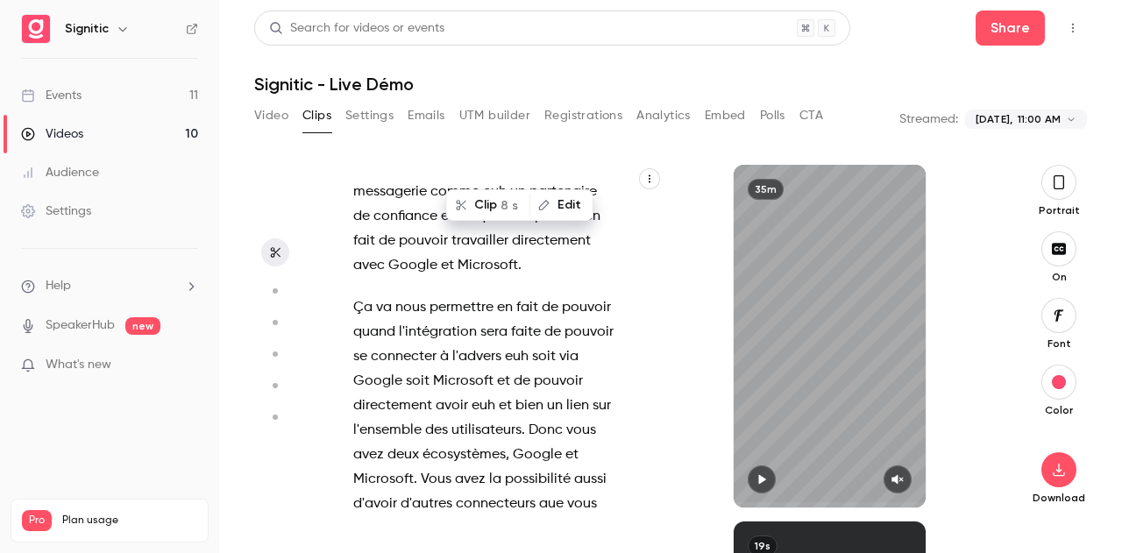
click at [294, 349] on aside at bounding box center [275, 359] width 42 height 388
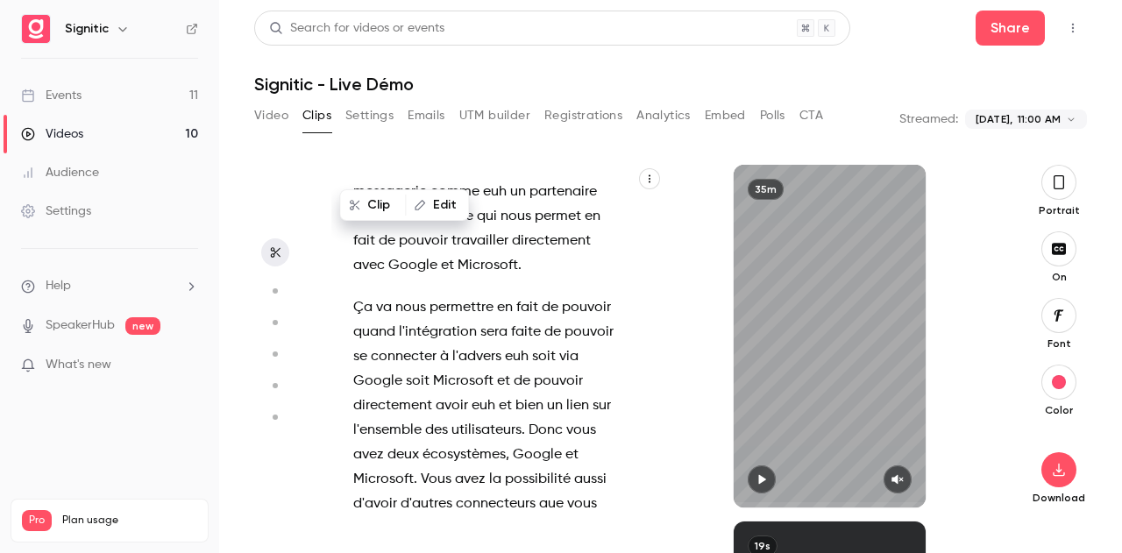
click at [329, 159] on div "Bien bonjour à tous , j'espère que vous allez bien euh je vois que il y a des p…" at bounding box center [670, 345] width 832 height 416
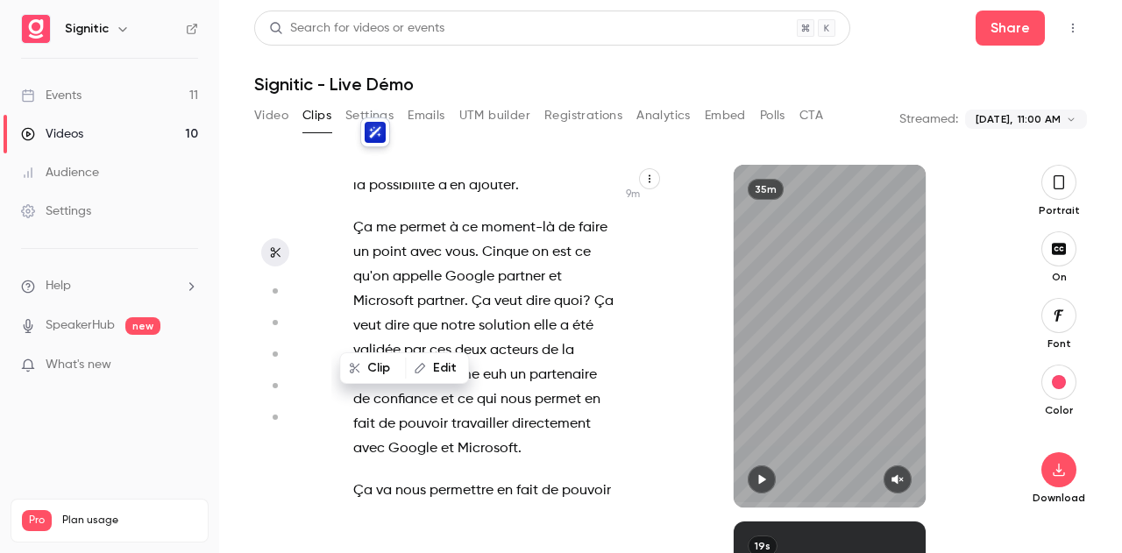
scroll to position [7285, 0]
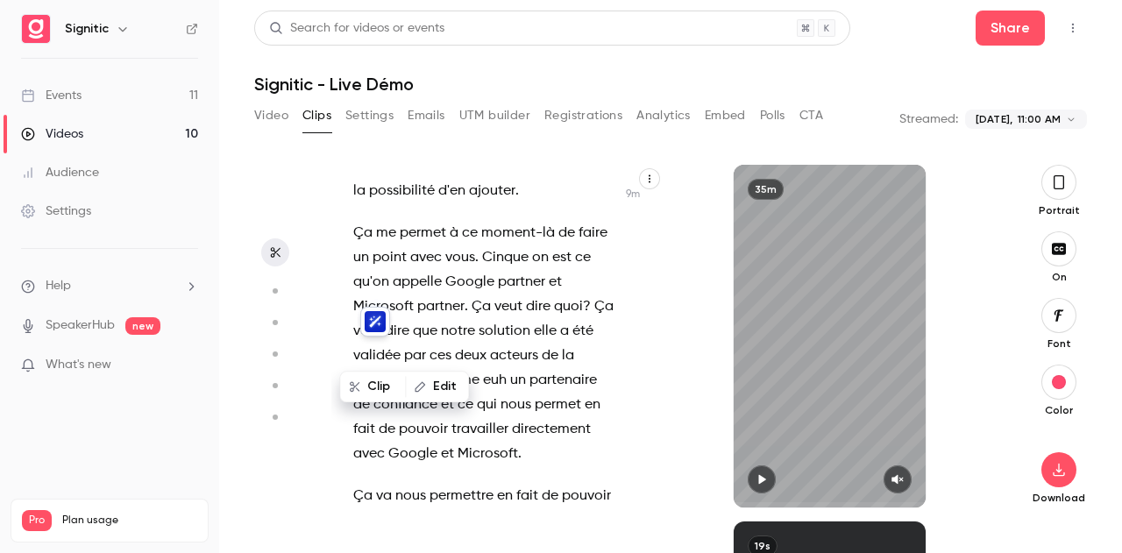
type input "*****"
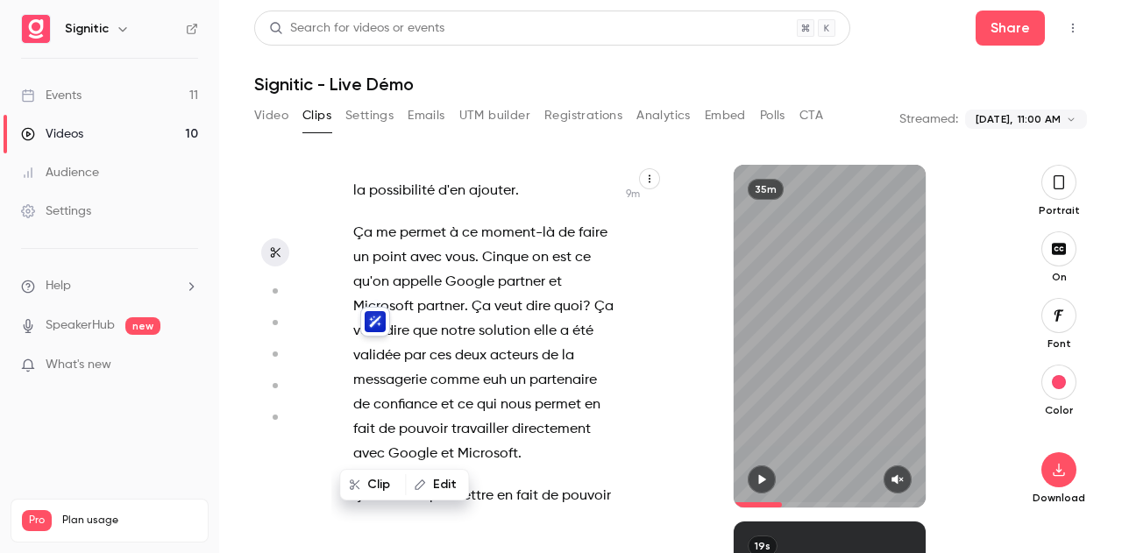
scroll to position [0, 0]
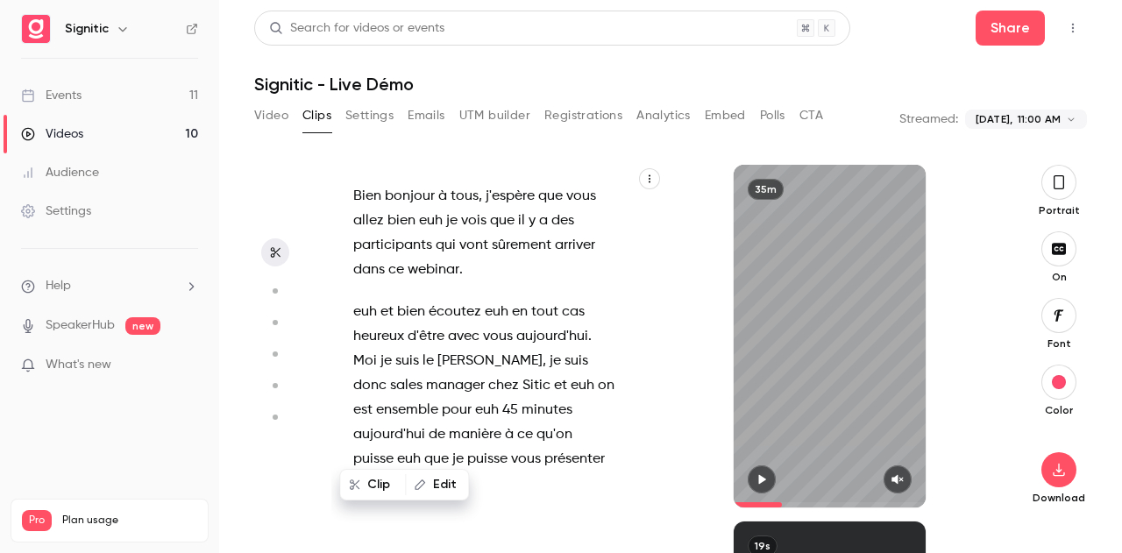
click at [492, 117] on button "UTM builder" at bounding box center [494, 116] width 71 height 28
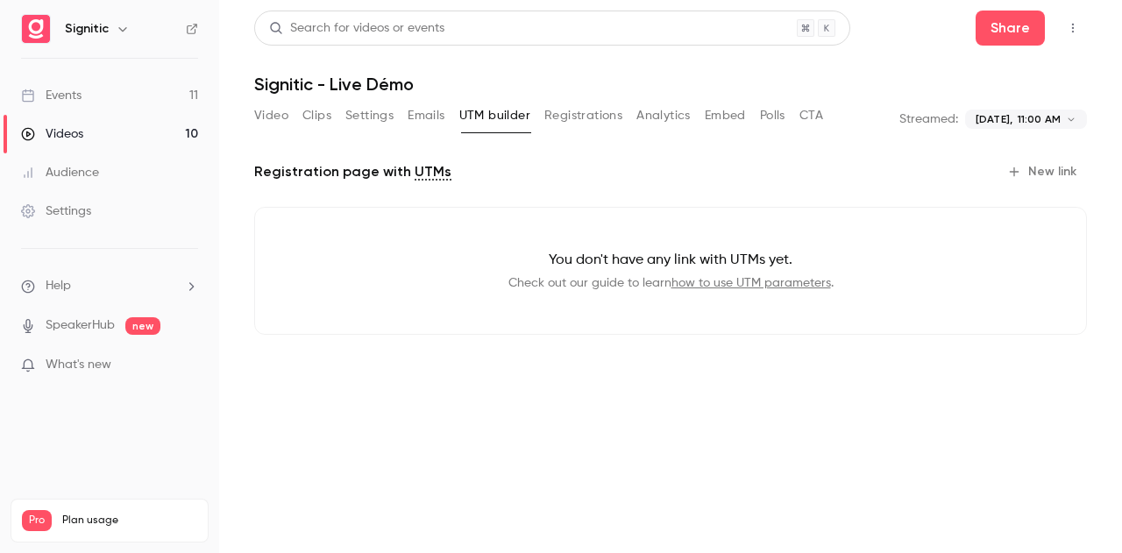
click at [569, 114] on button "Registrations" at bounding box center [583, 116] width 78 height 28
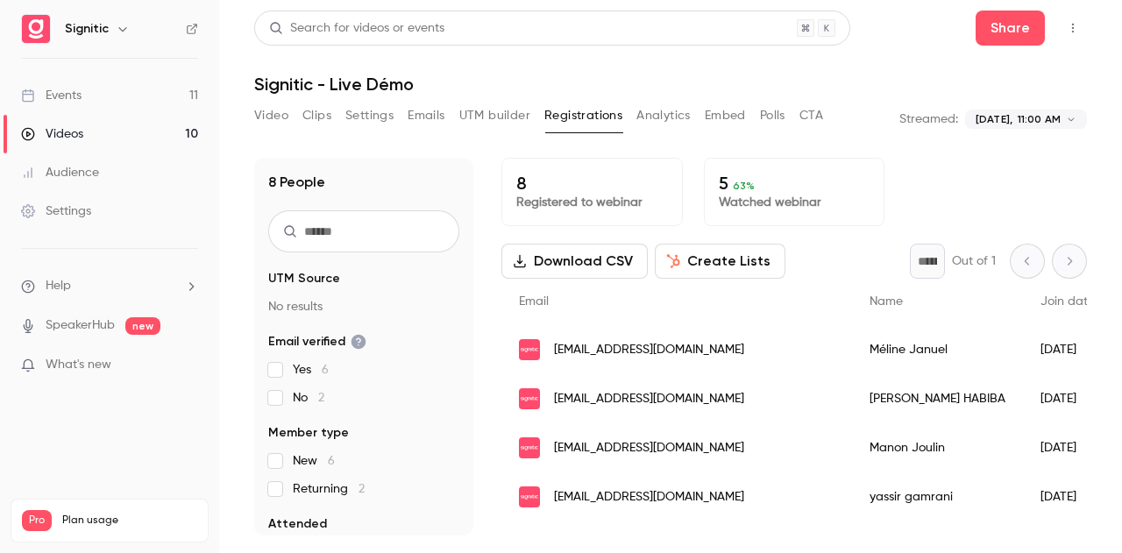
click at [647, 117] on button "Analytics" at bounding box center [663, 116] width 54 height 28
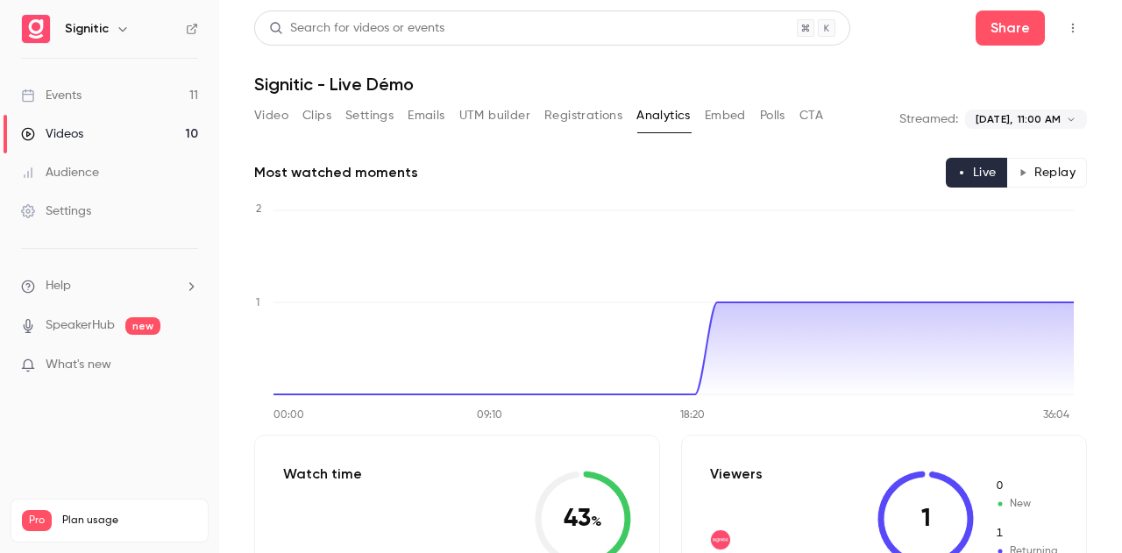
click at [721, 110] on button "Embed" at bounding box center [724, 116] width 41 height 28
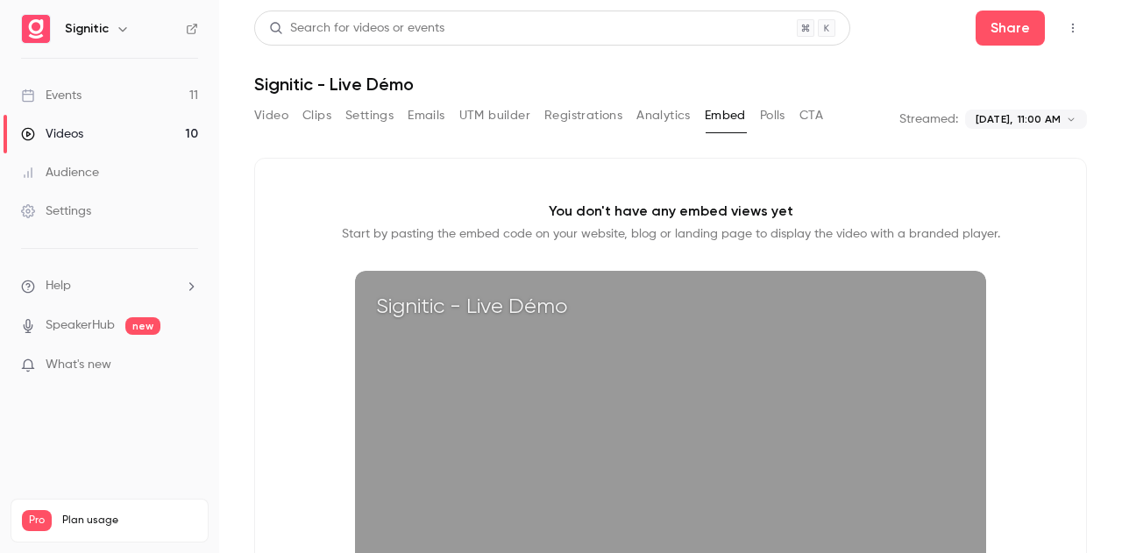
click at [766, 109] on button "Polls" at bounding box center [772, 116] width 25 height 28
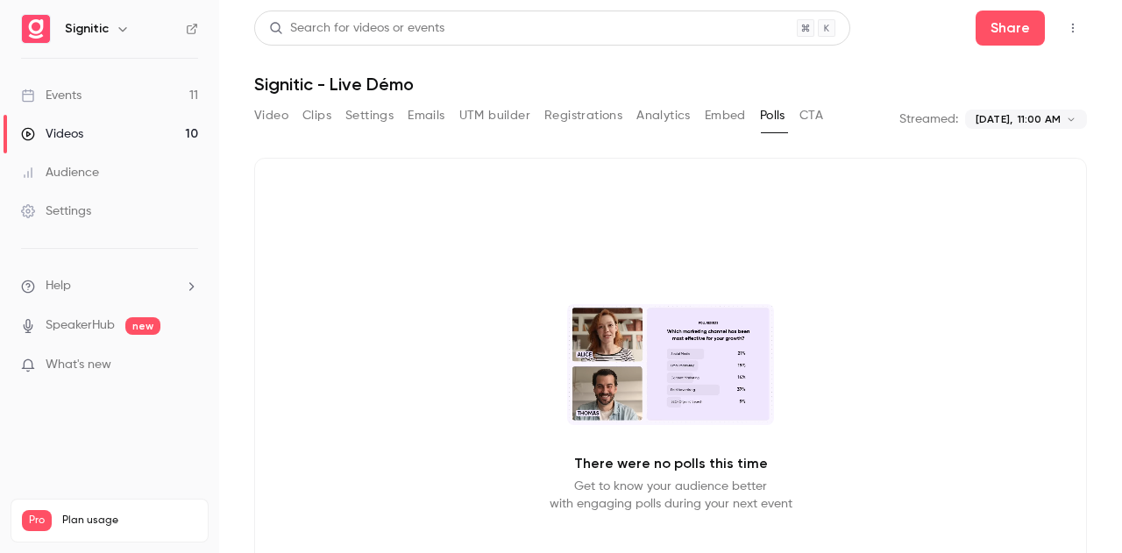
click at [286, 111] on button "Video" at bounding box center [271, 116] width 34 height 28
